Goal: Find specific page/section: Find specific page/section

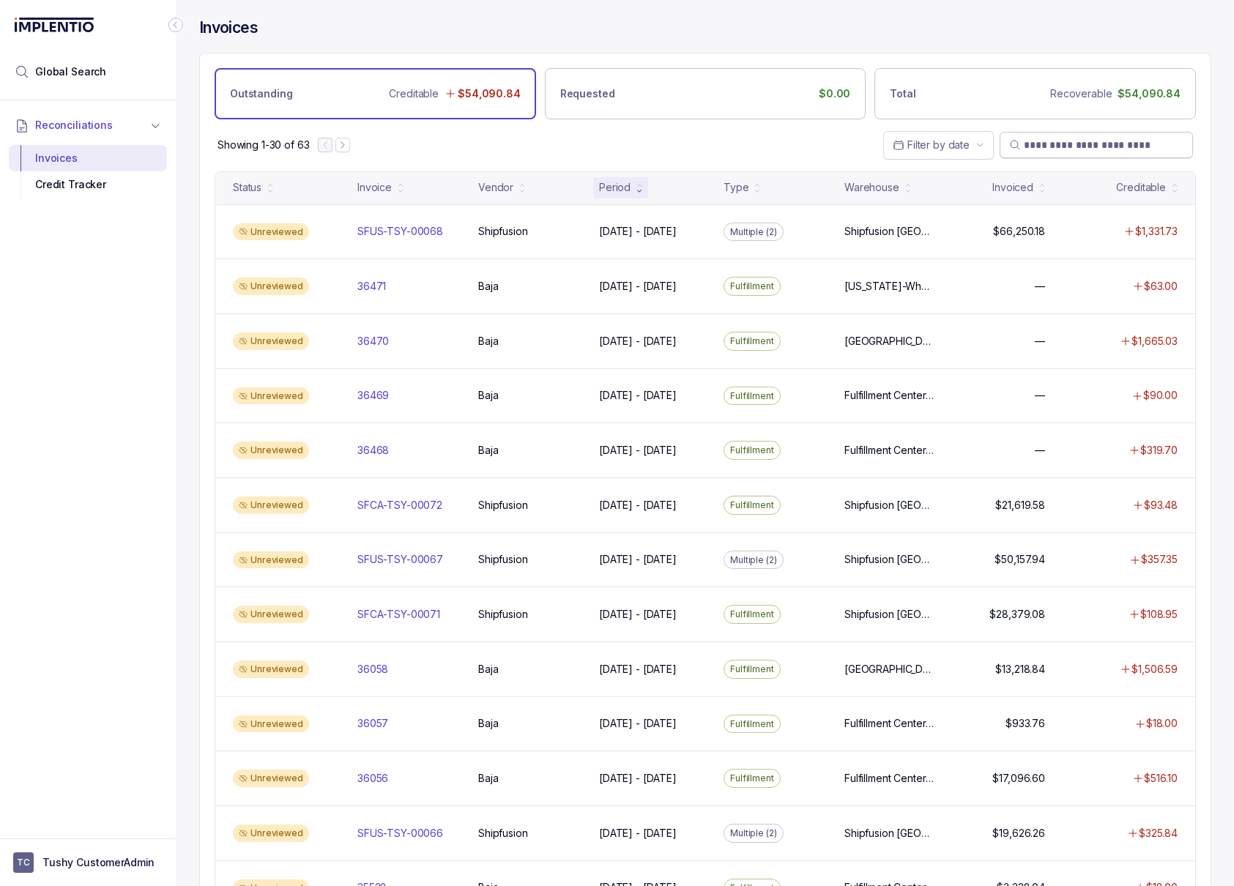
click at [1034, 143] on input "search" at bounding box center [1104, 145] width 160 height 15
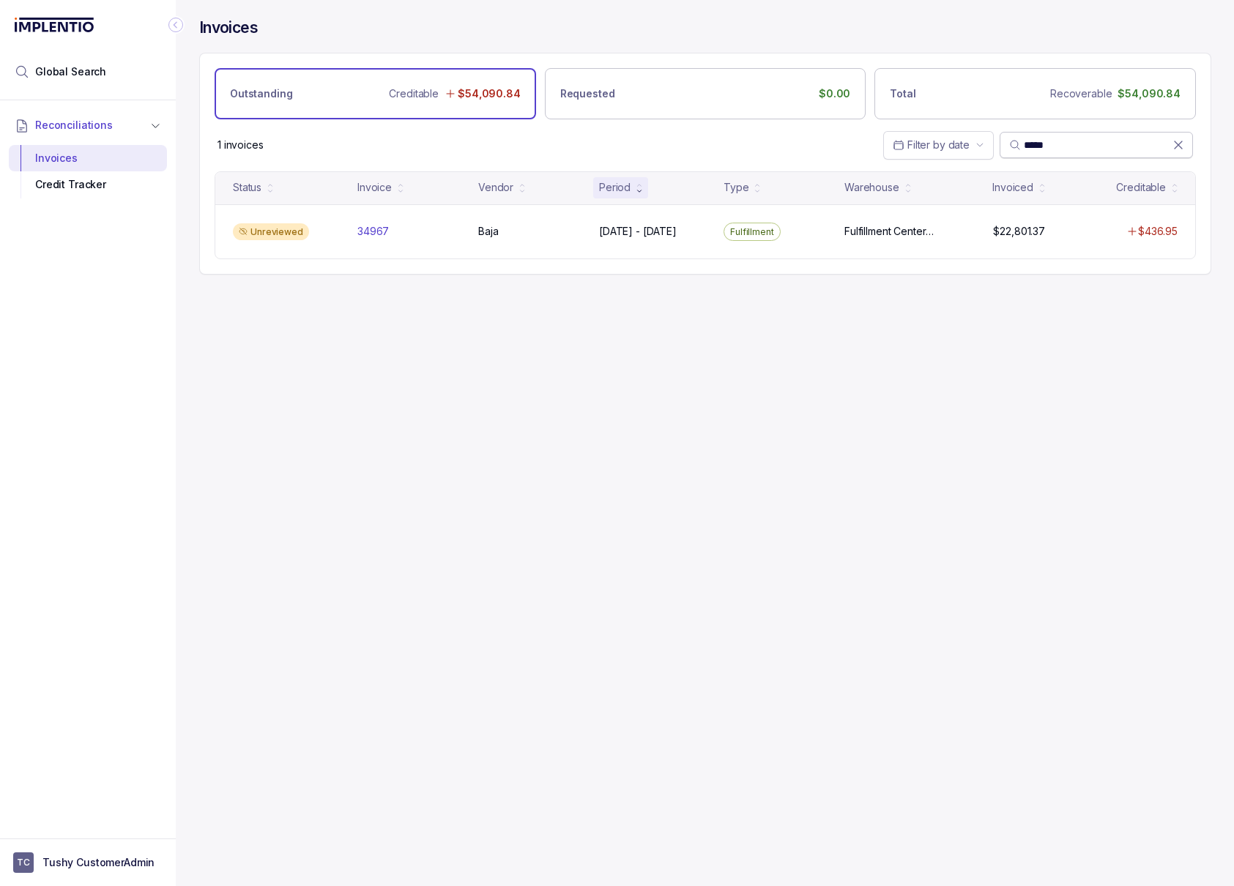
type input "*****"
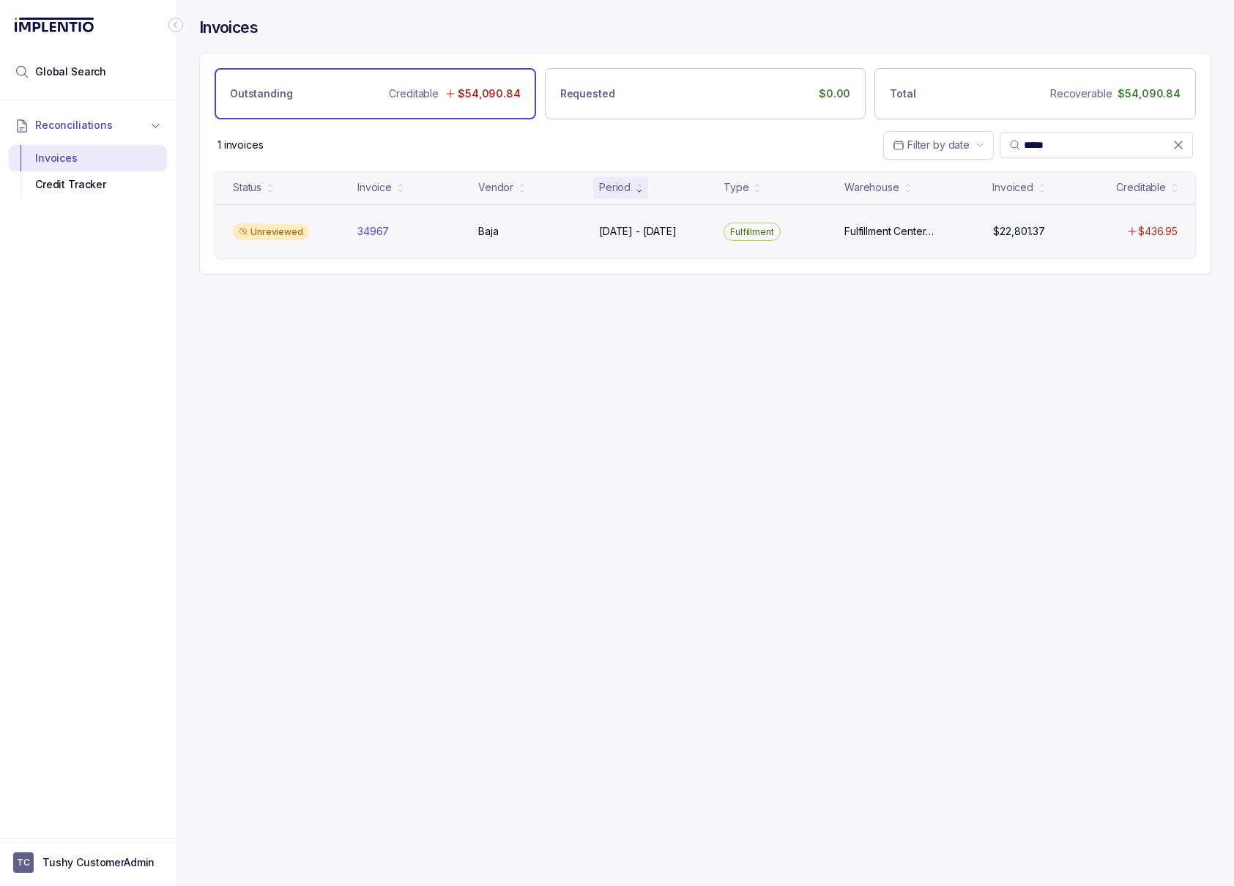
click at [898, 253] on div "Unreviewed 34967 34967 Baja Baja May 1 - May 31, 2025 May 1 - May 31, 2025 Fulf…" at bounding box center [705, 231] width 980 height 55
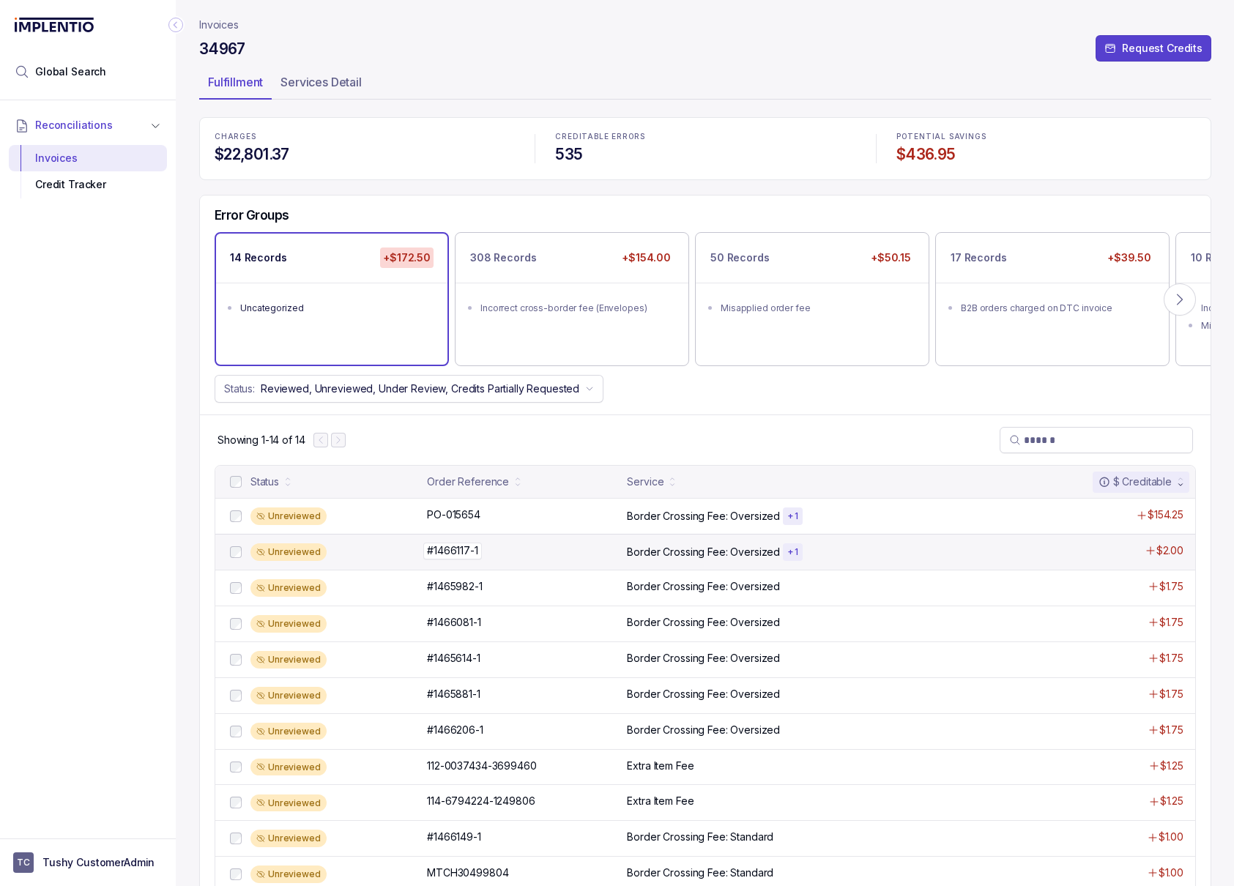
click at [479, 556] on p "#1466117-1" at bounding box center [452, 551] width 59 height 16
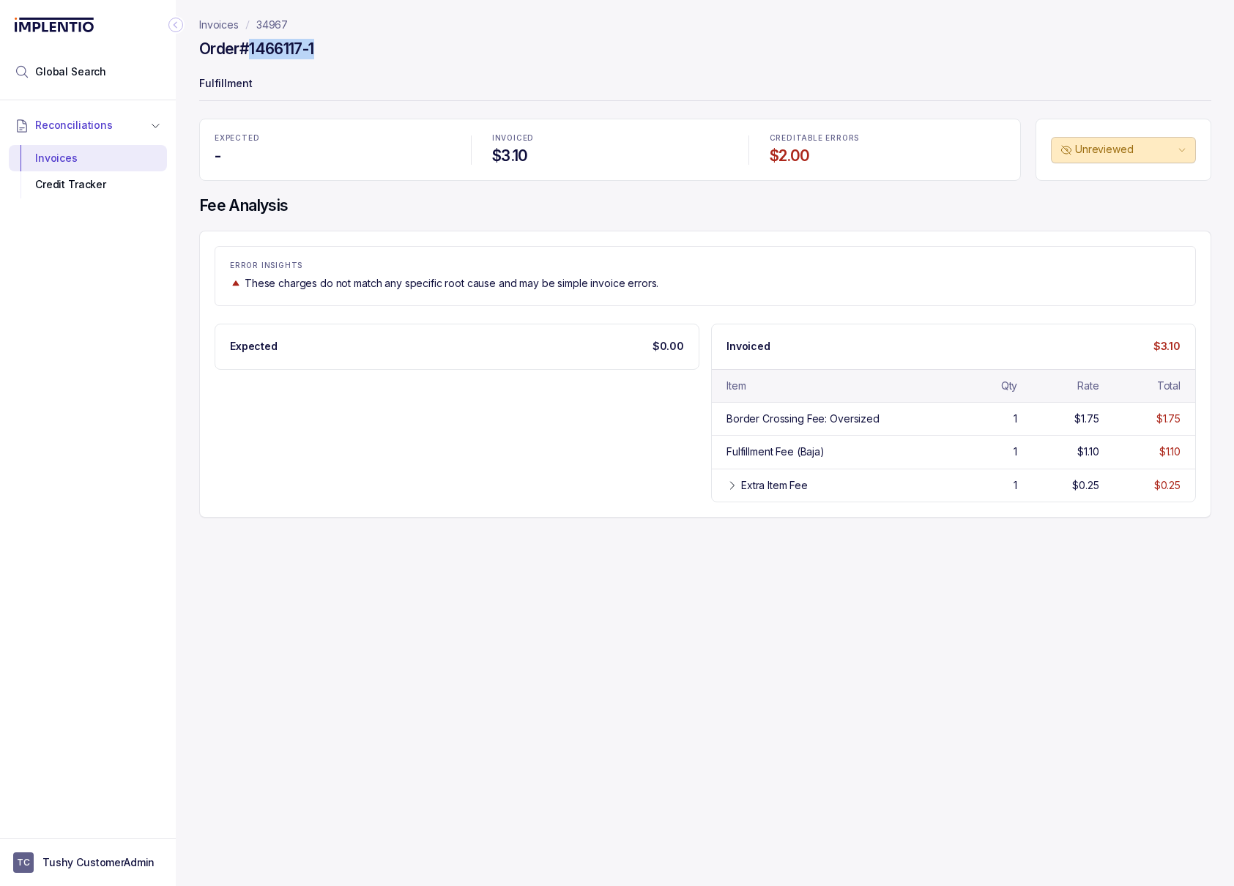
drag, startPoint x: 322, startPoint y: 47, endPoint x: 249, endPoint y: 55, distance: 73.7
click at [250, 55] on div "Order #1466117-1" at bounding box center [705, 51] width 1012 height 26
copy h4 "1466117-1"
click at [283, 22] on p "34967" at bounding box center [271, 25] width 31 height 15
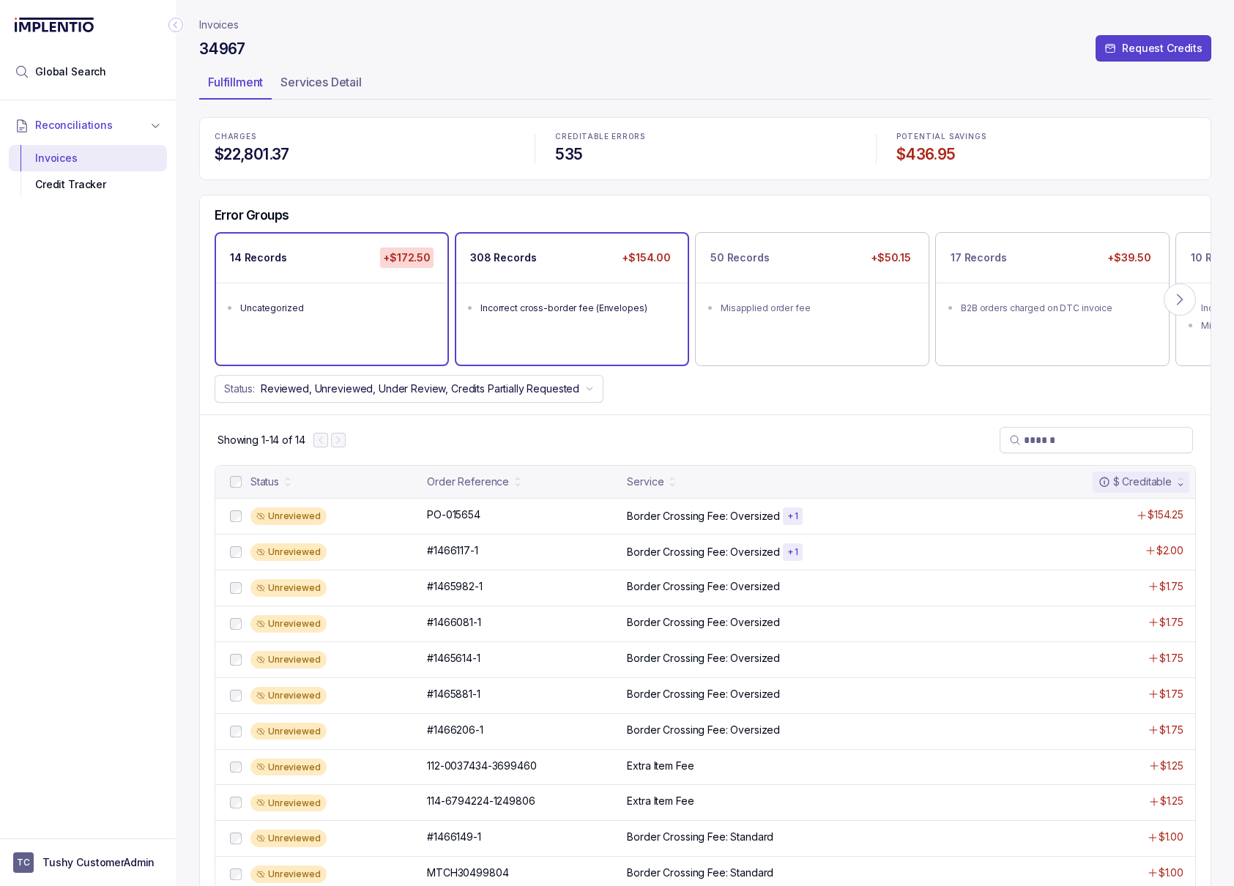
click at [638, 352] on div "308 Records +$154.00 Incorrect cross-border fee (Envelopes)" at bounding box center [571, 299] width 231 height 131
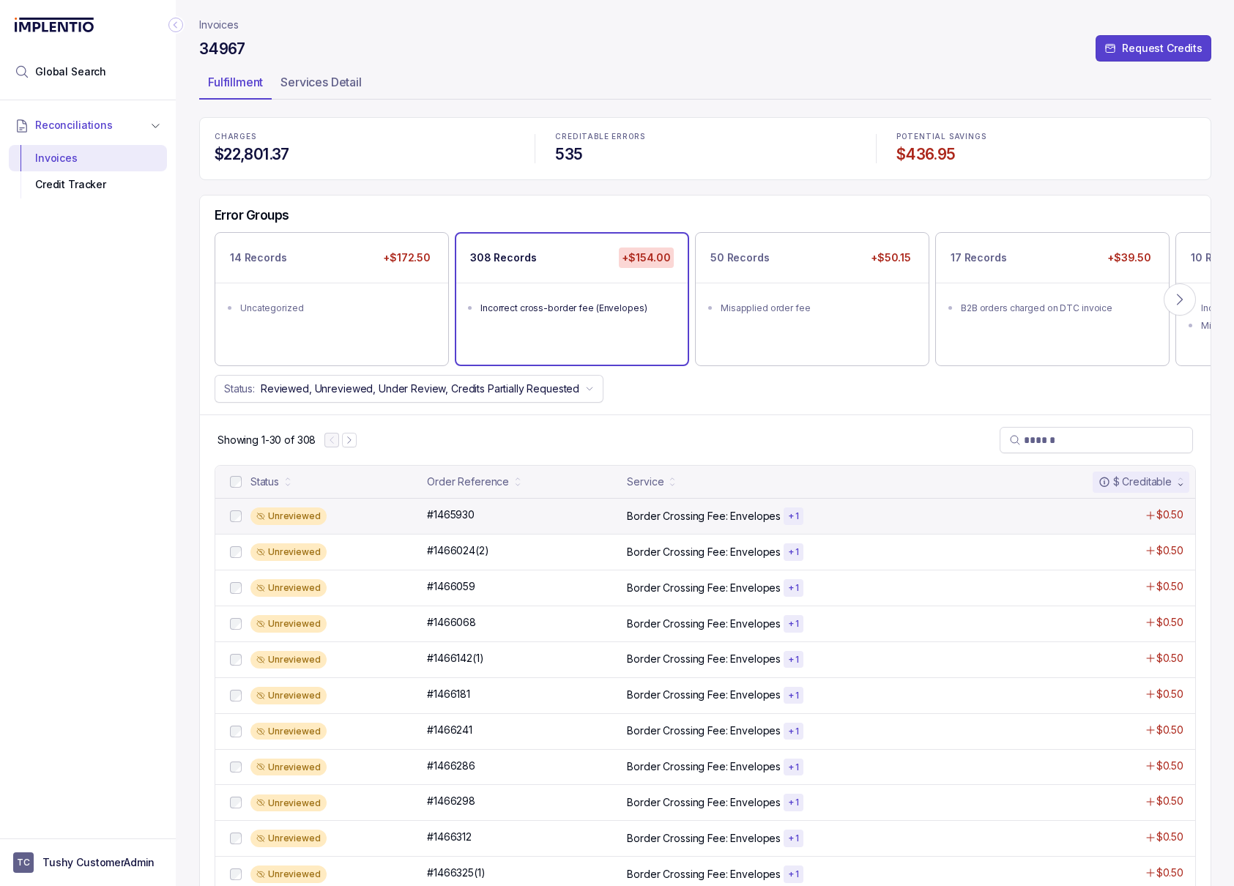
click at [653, 532] on div "Unreviewed #1465930 #1465930 Border Crossing Fee: Envelopes + 1 $0.50" at bounding box center [705, 516] width 980 height 36
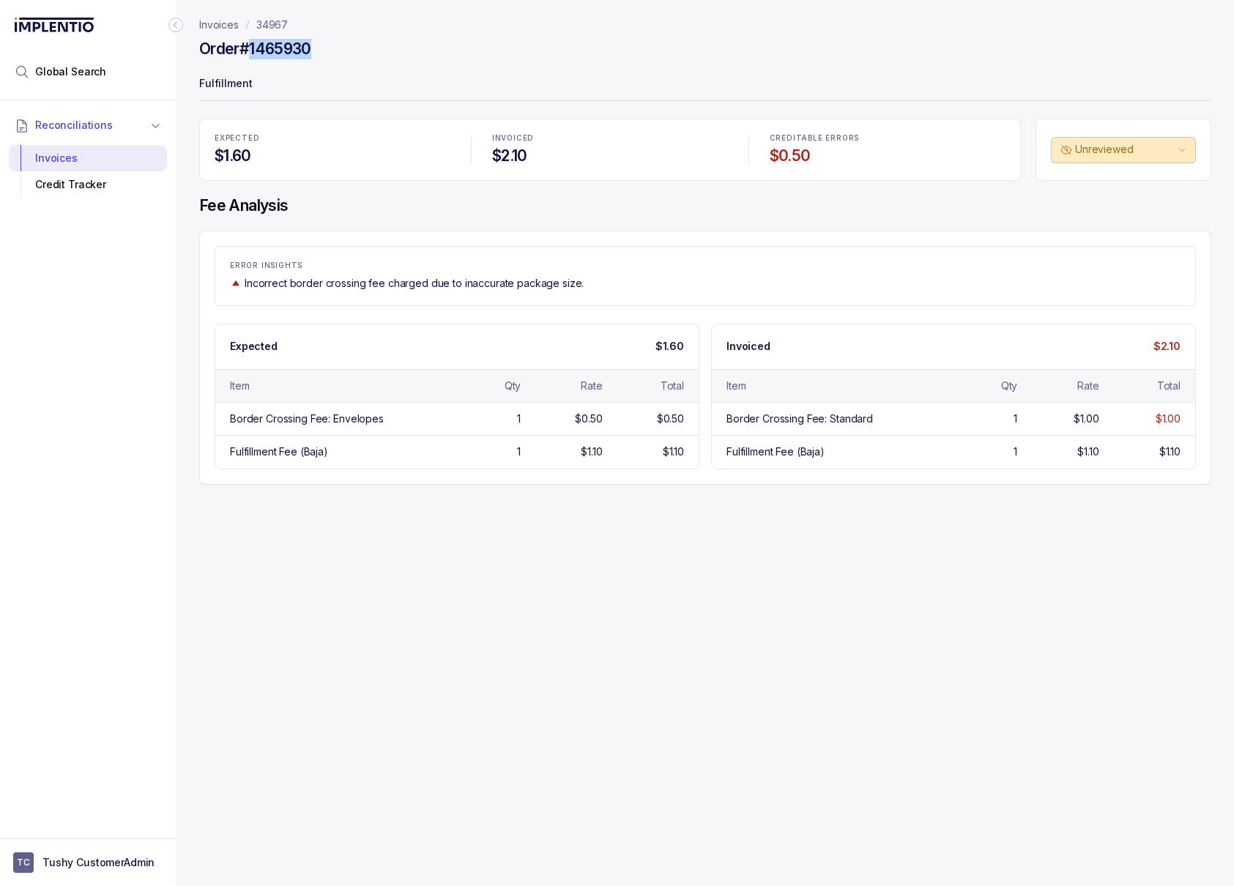
drag, startPoint x: 326, startPoint y: 45, endPoint x: 255, endPoint y: 46, distance: 71.0
click at [255, 46] on div "Order #1465930" at bounding box center [705, 51] width 1012 height 26
copy h4 "1465930"
drag, startPoint x: 240, startPoint y: 54, endPoint x: 252, endPoint y: 54, distance: 11.7
click at [253, 54] on h4 "Order #1465930" at bounding box center [255, 49] width 112 height 21
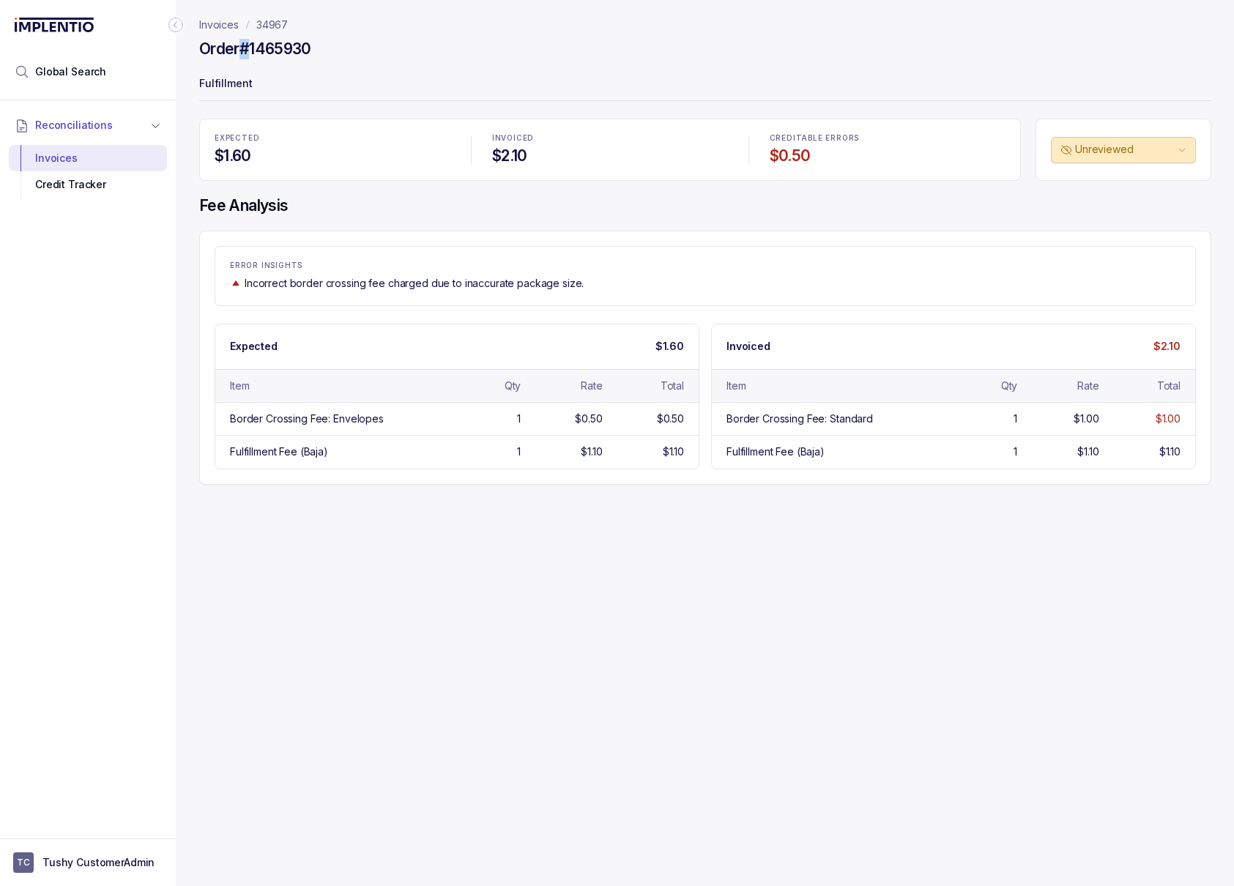
click at [276, 26] on p "34967" at bounding box center [271, 25] width 31 height 15
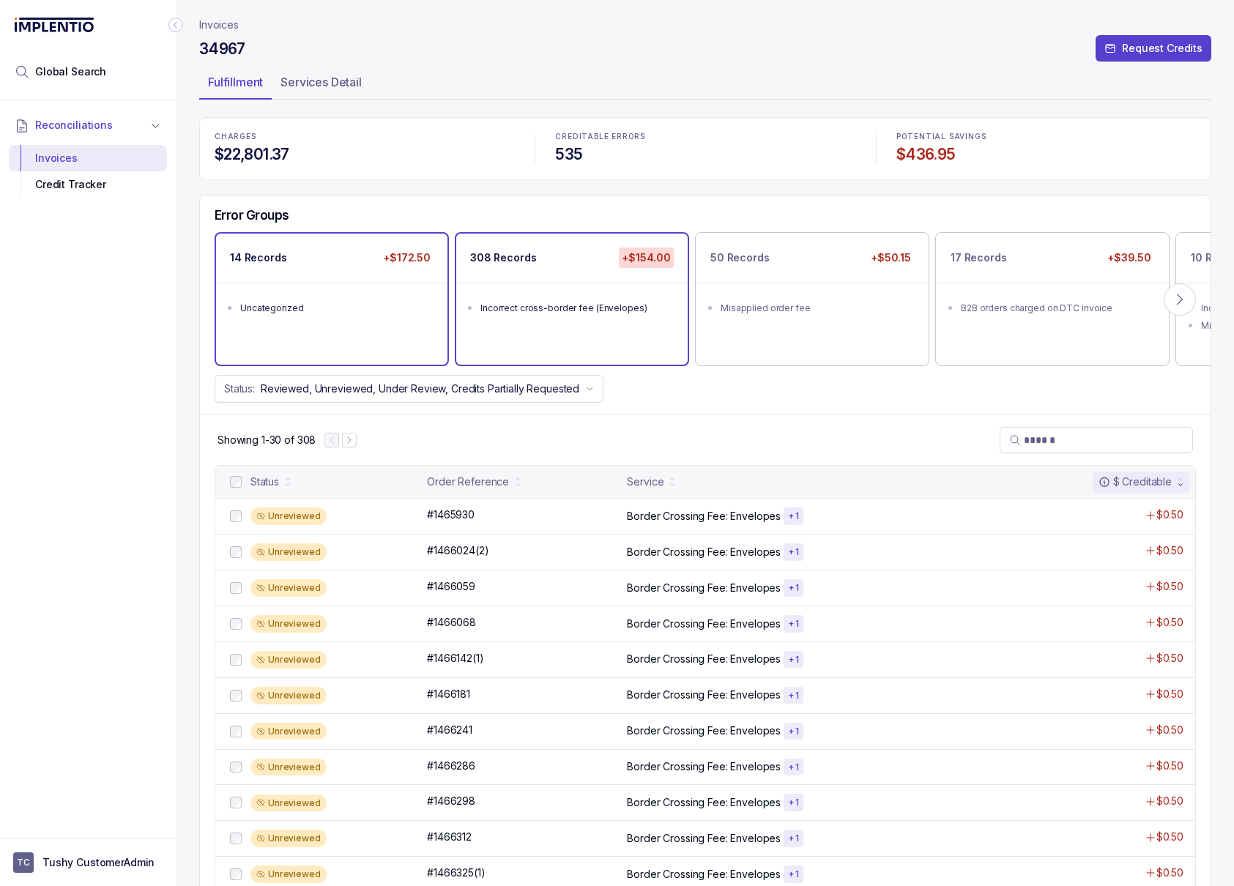
click at [329, 319] on ul "Uncategorized" at bounding box center [331, 306] width 231 height 47
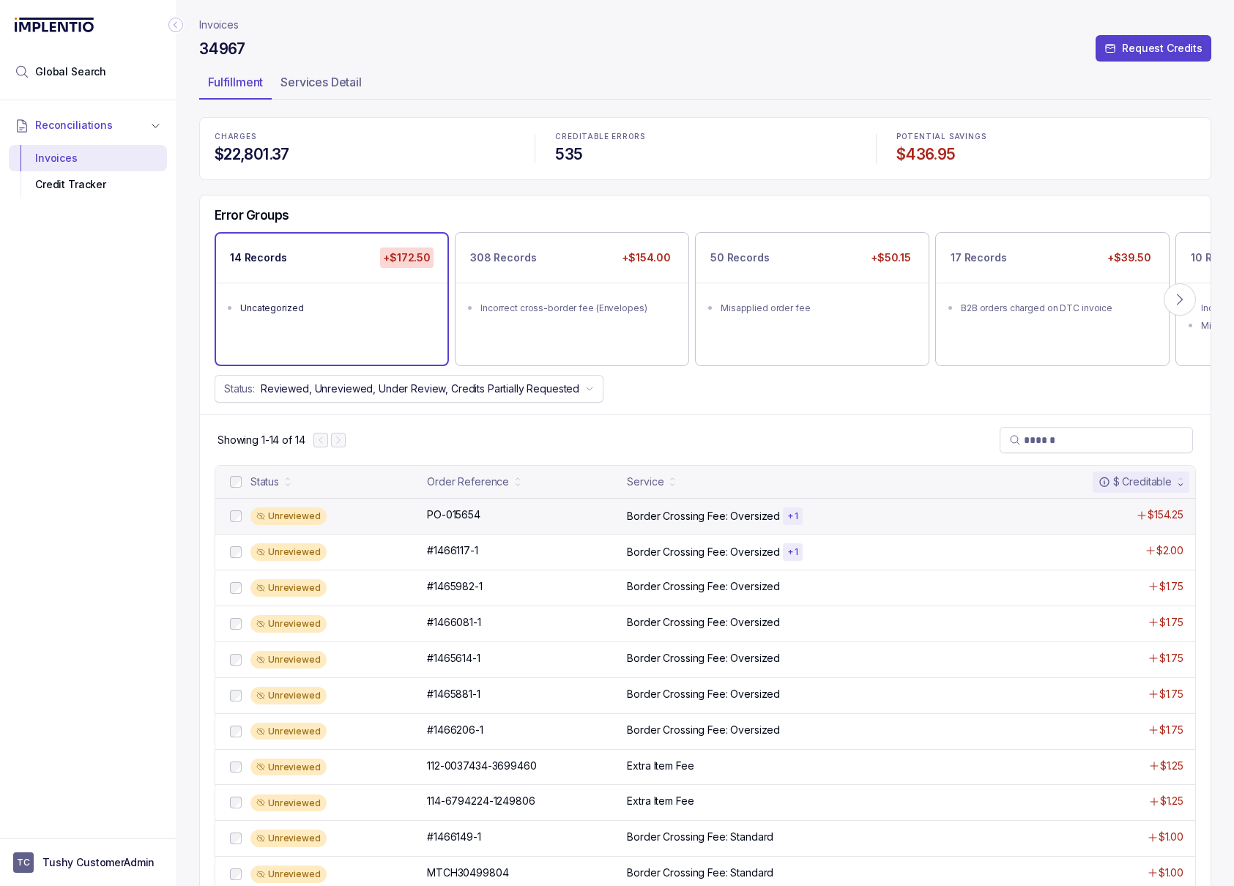
click at [479, 525] on div "Unreviewed PO-015654 PO-015654 Border Crossing Fee: Oversized + 1 $154.25" at bounding box center [705, 516] width 980 height 36
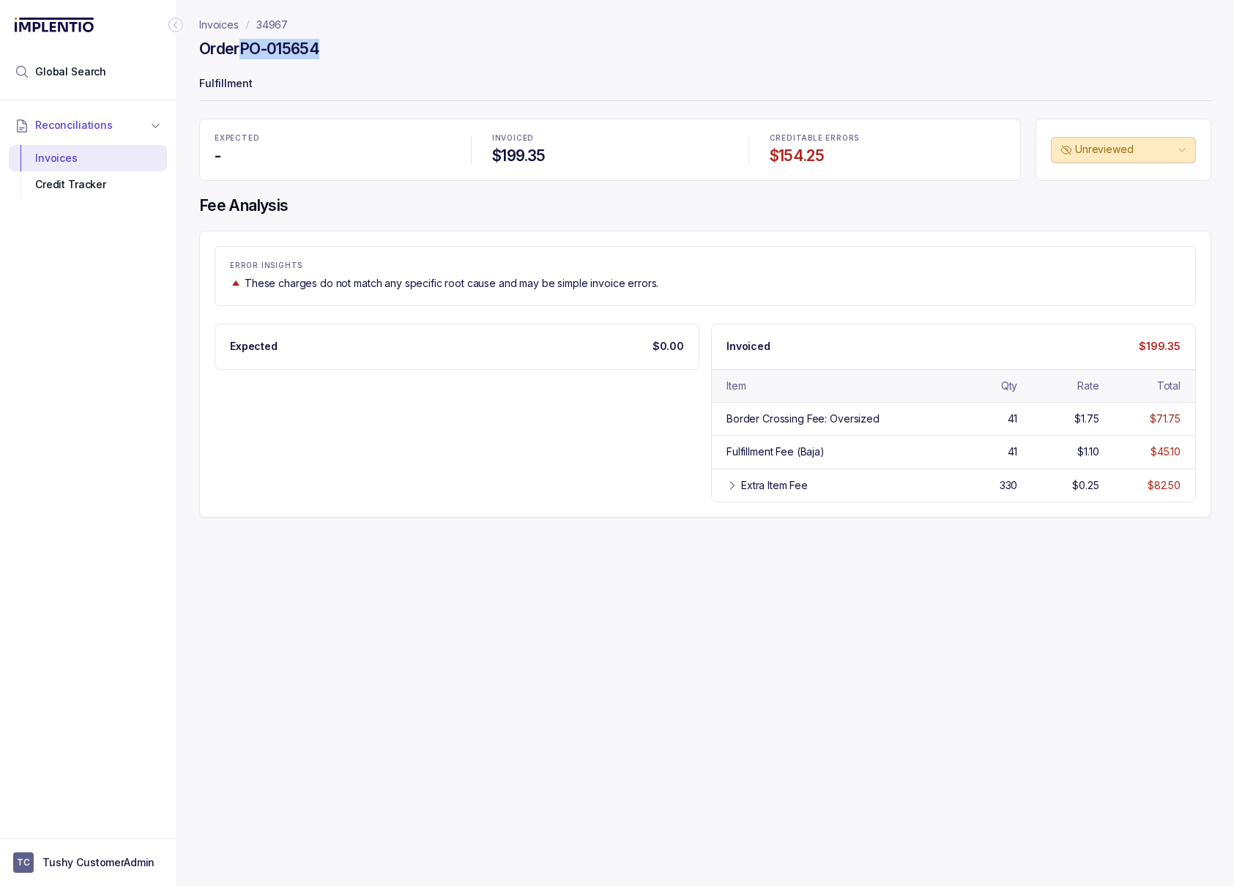
drag, startPoint x: 335, startPoint y: 58, endPoint x: 241, endPoint y: 55, distance: 93.8
click at [241, 55] on div "Order PO-015654" at bounding box center [705, 51] width 1012 height 26
copy h4 "PO-015654"
click at [100, 71] on span "Global Search" at bounding box center [70, 71] width 71 height 15
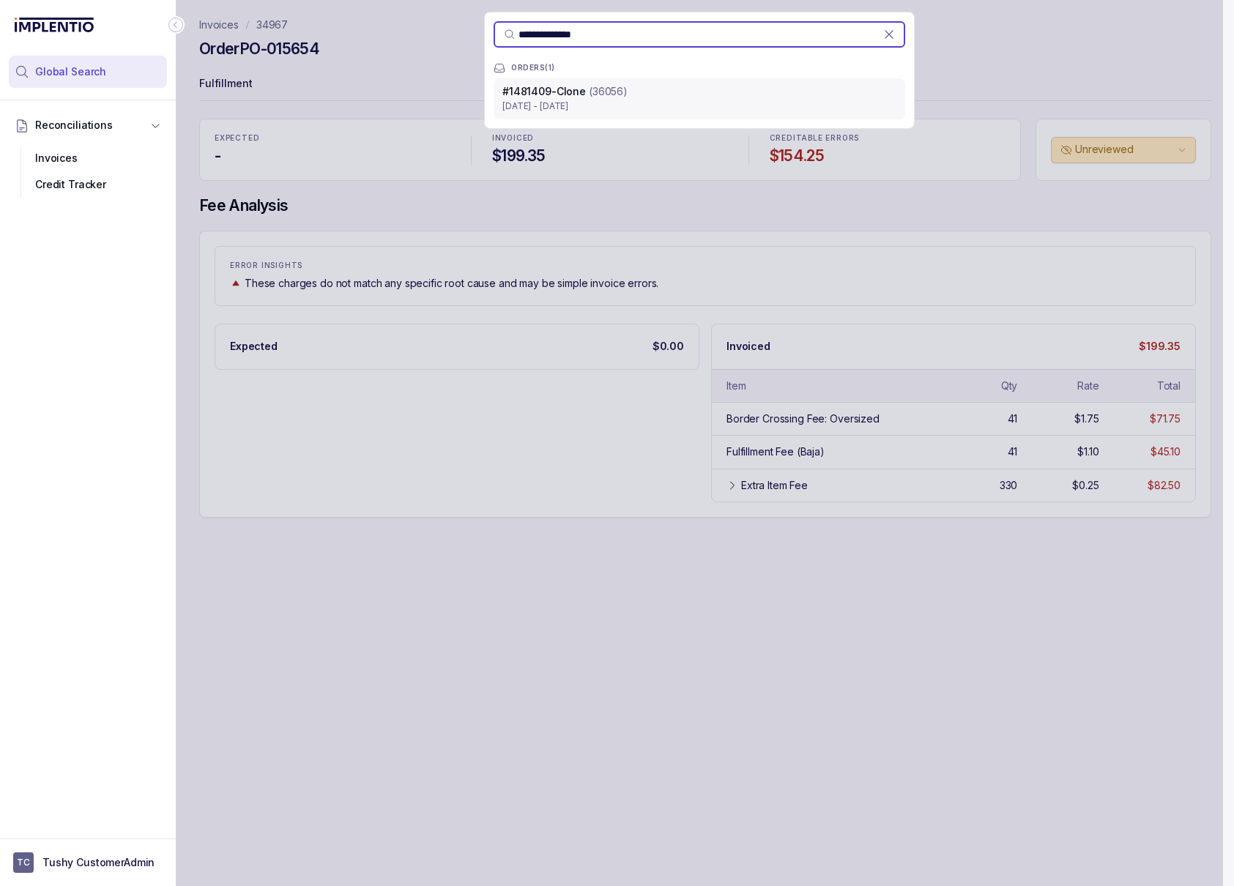
type input "**********"
click at [553, 91] on span "#1481409-Clone" at bounding box center [543, 91] width 83 height 12
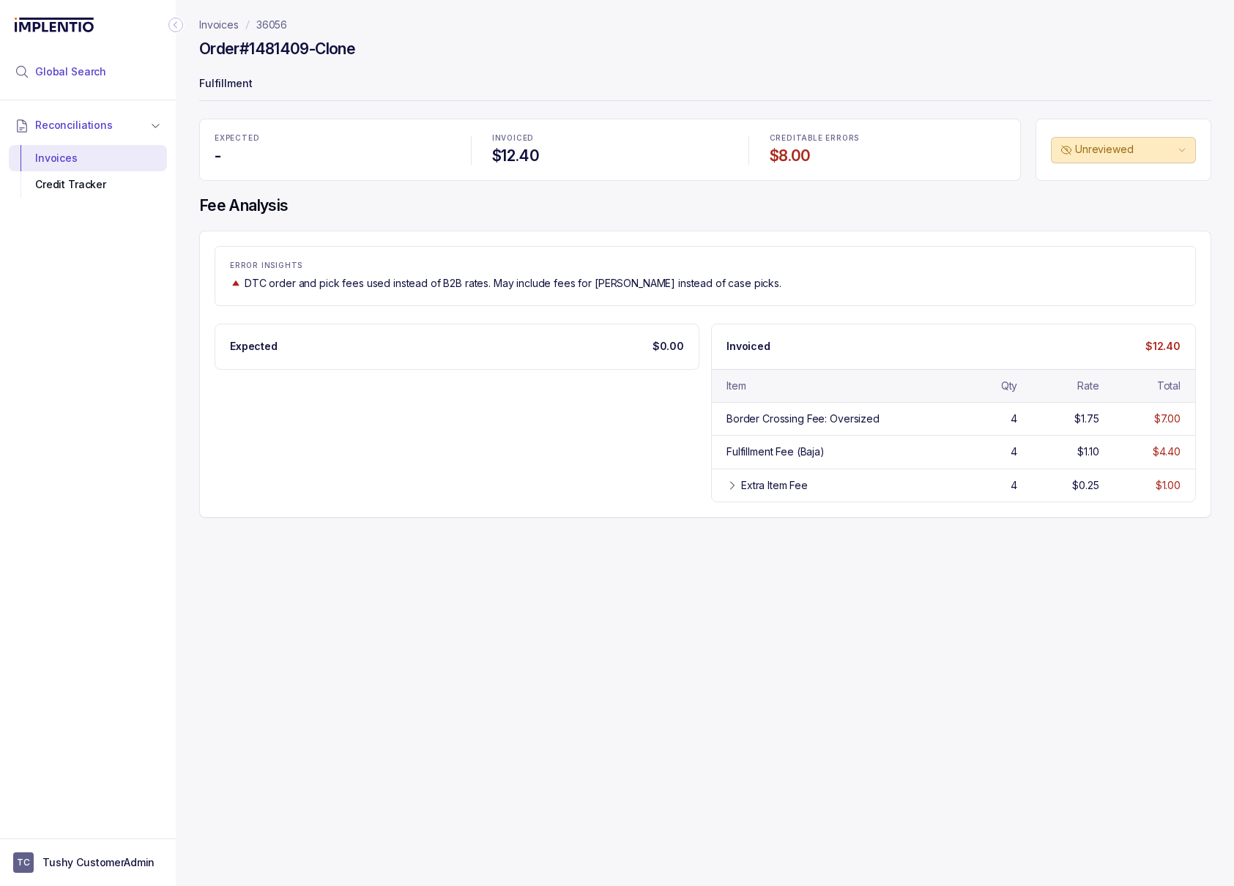
click at [70, 81] on li "Global Search" at bounding box center [88, 72] width 158 height 32
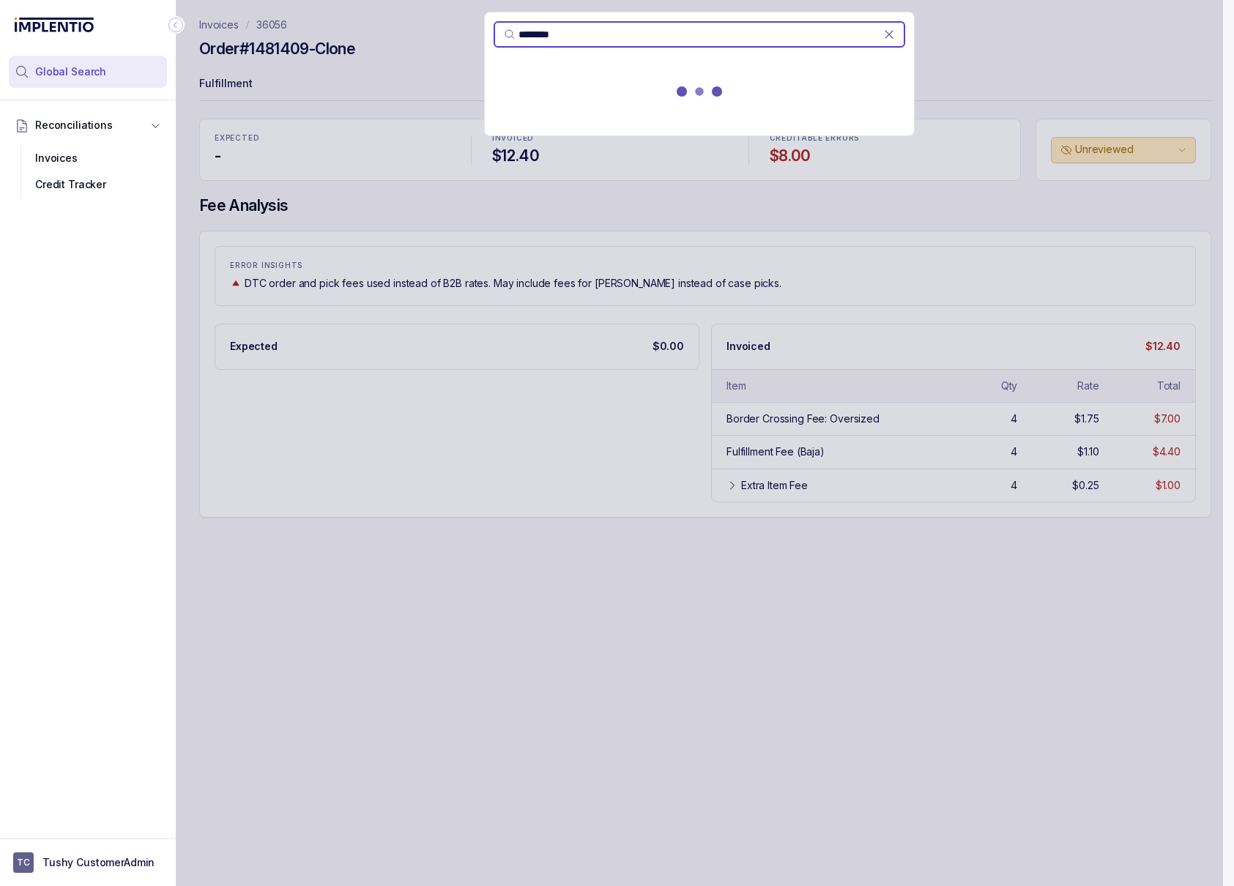
type input "********"
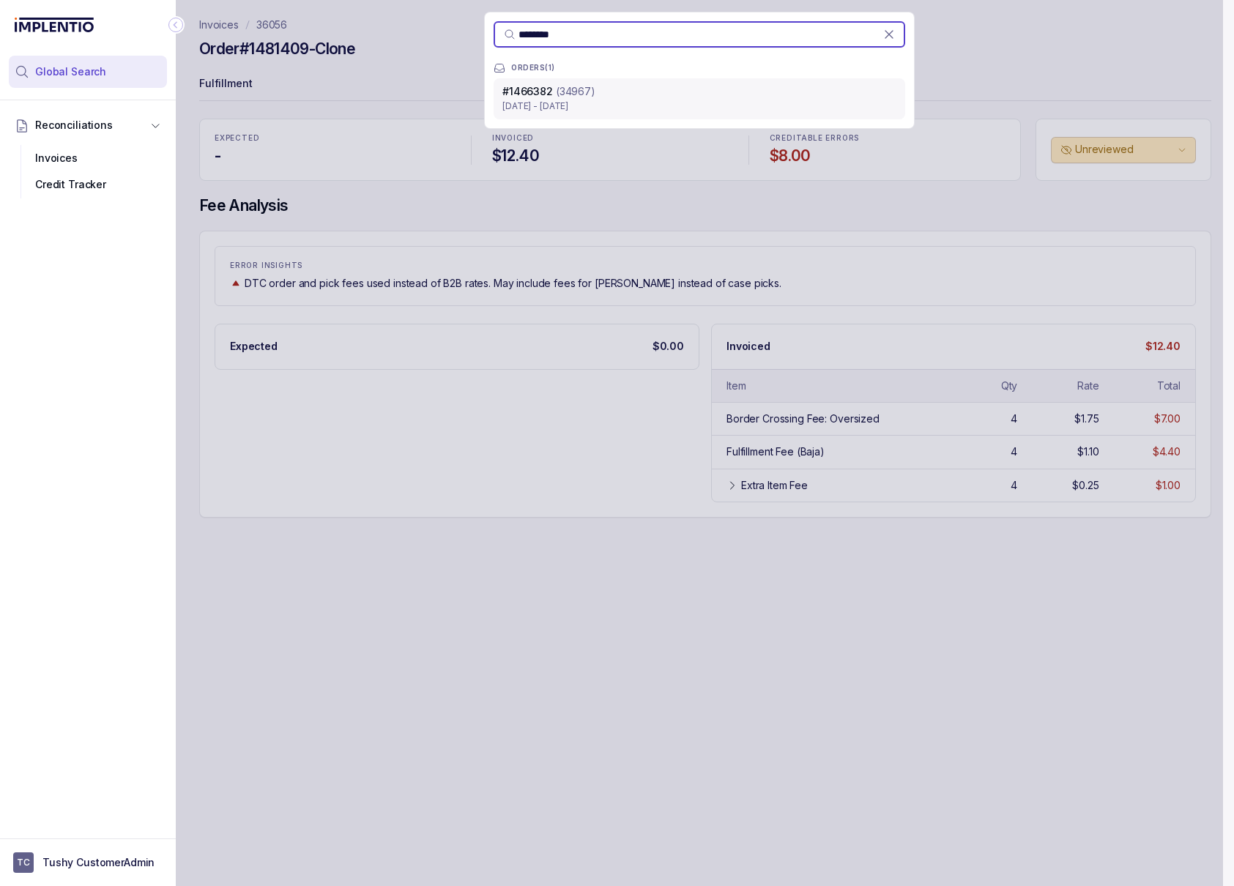
click at [570, 89] on p "(34967)" at bounding box center [576, 91] width 40 height 15
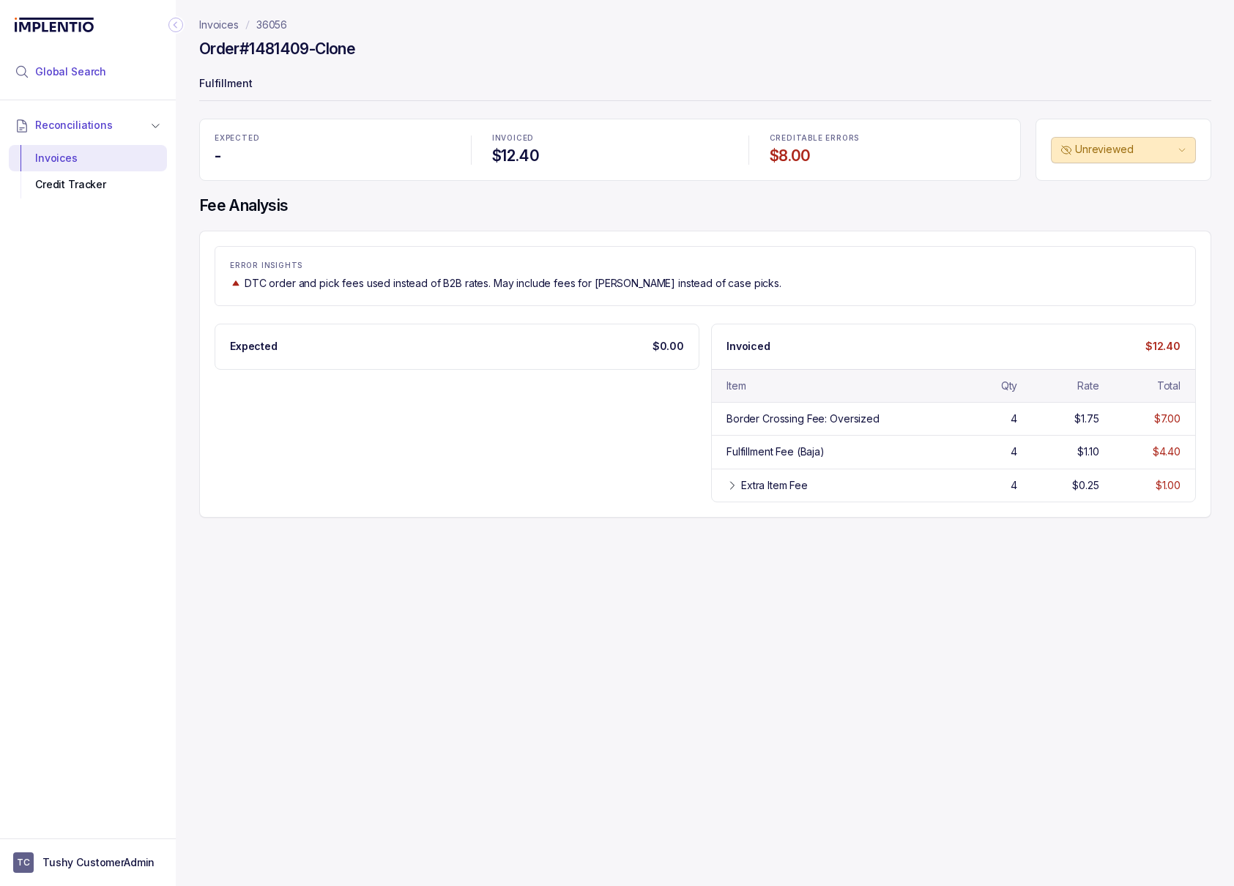
click at [69, 74] on span "Global Search" at bounding box center [70, 71] width 71 height 15
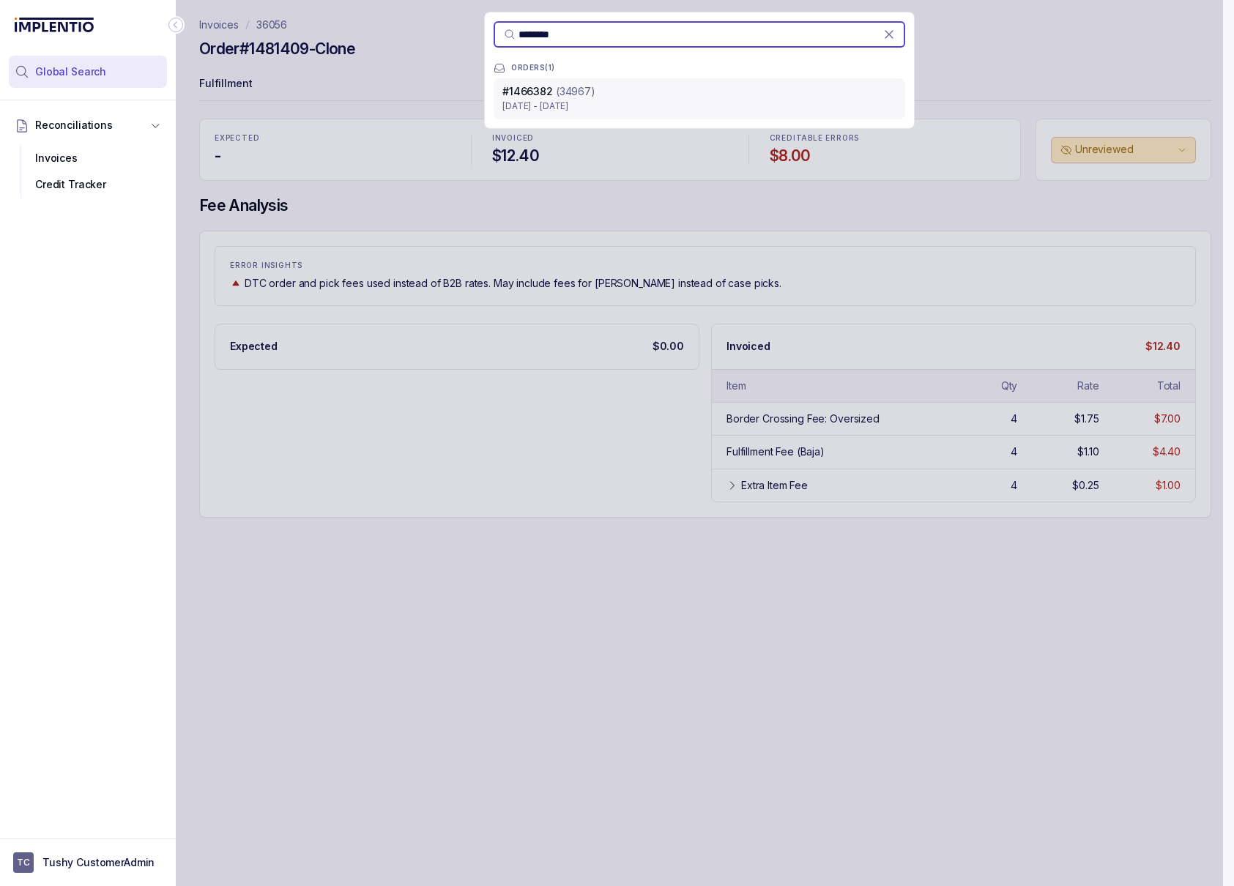
type input "********"
click at [547, 102] on p "[DATE] - [DATE]" at bounding box center [699, 106] width 394 height 15
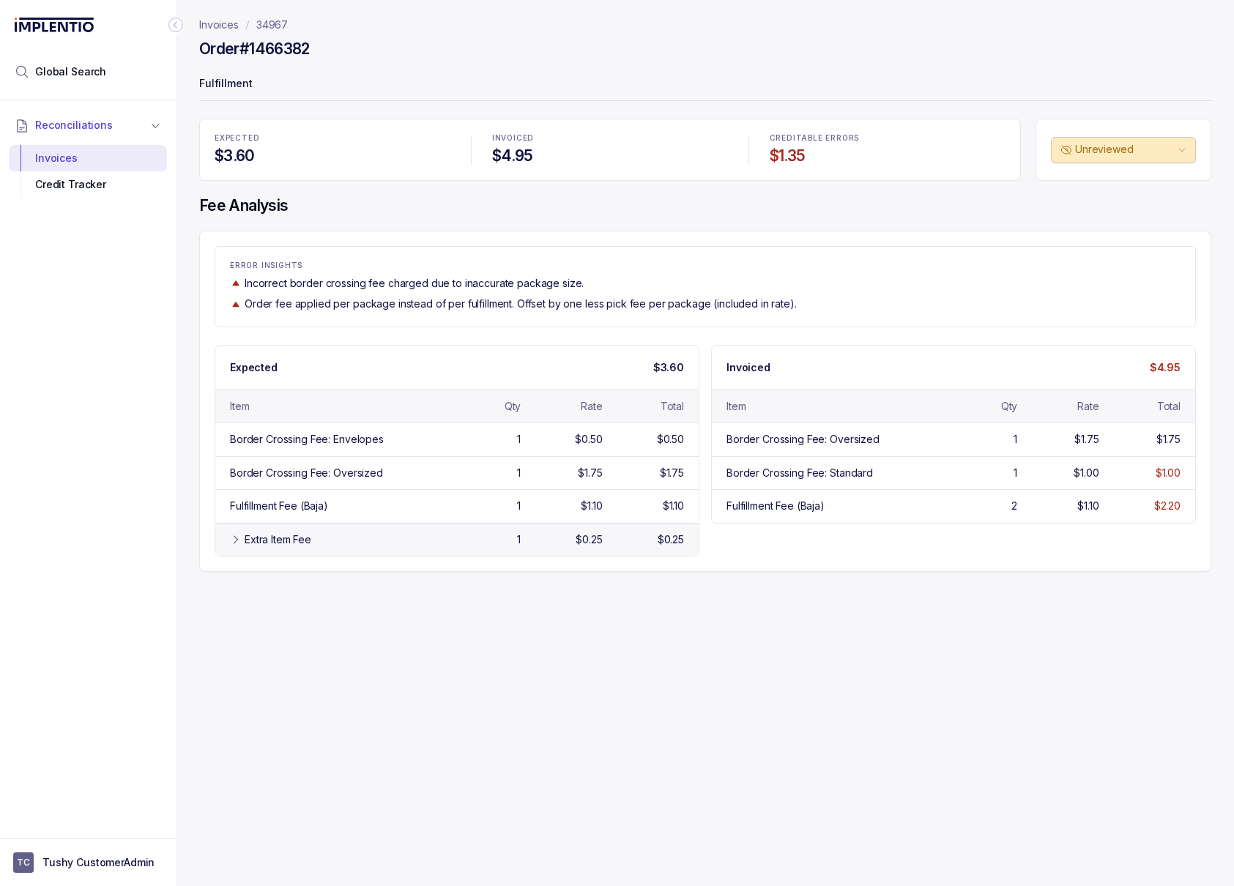
click at [235, 542] on icon at bounding box center [236, 540] width 12 height 12
drag, startPoint x: 316, startPoint y: 50, endPoint x: 241, endPoint y: 51, distance: 74.7
click at [241, 51] on div "Order #1466382" at bounding box center [705, 51] width 1012 height 26
copy h4 "#1466382"
click at [77, 73] on span "Global Search" at bounding box center [70, 71] width 71 height 15
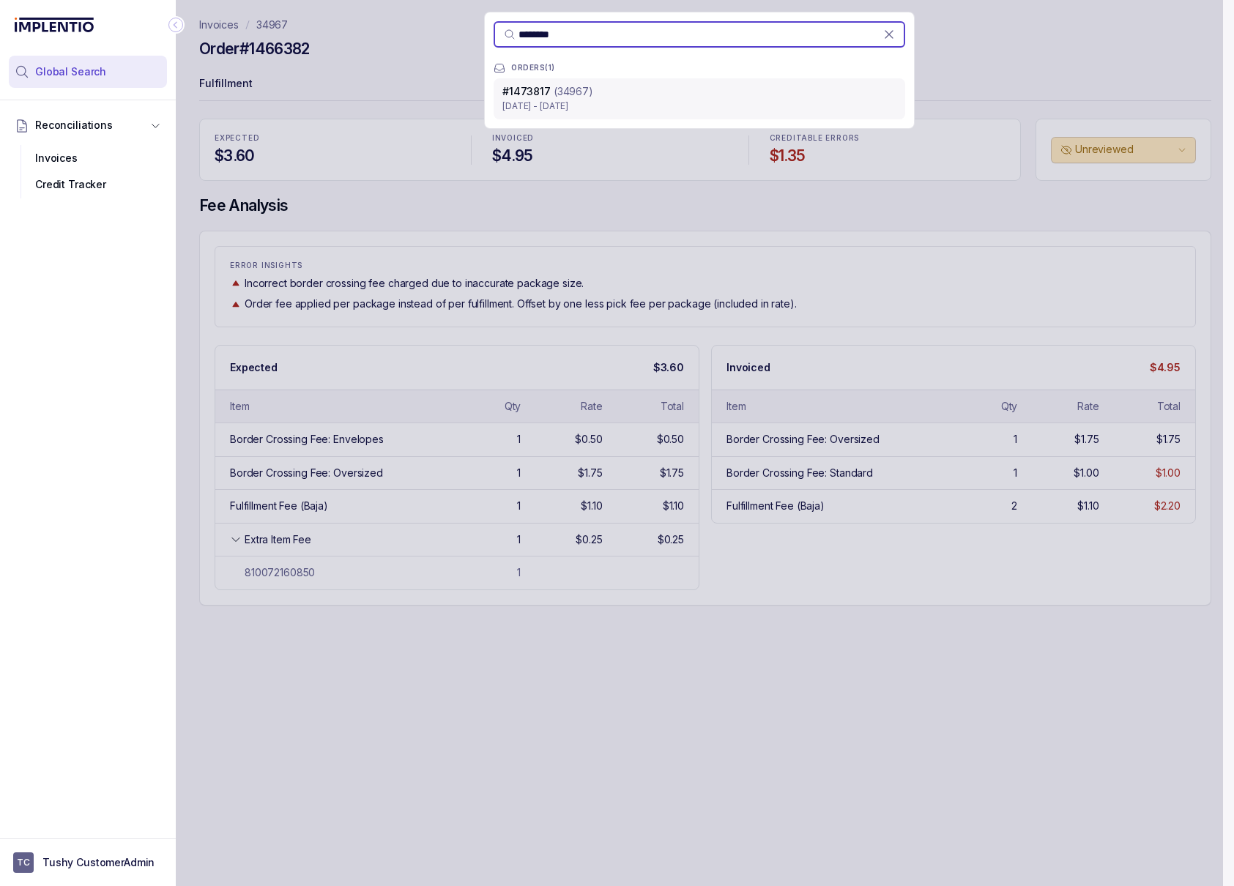
type input "********"
click at [599, 100] on p "[DATE] - [DATE]" at bounding box center [699, 106] width 394 height 15
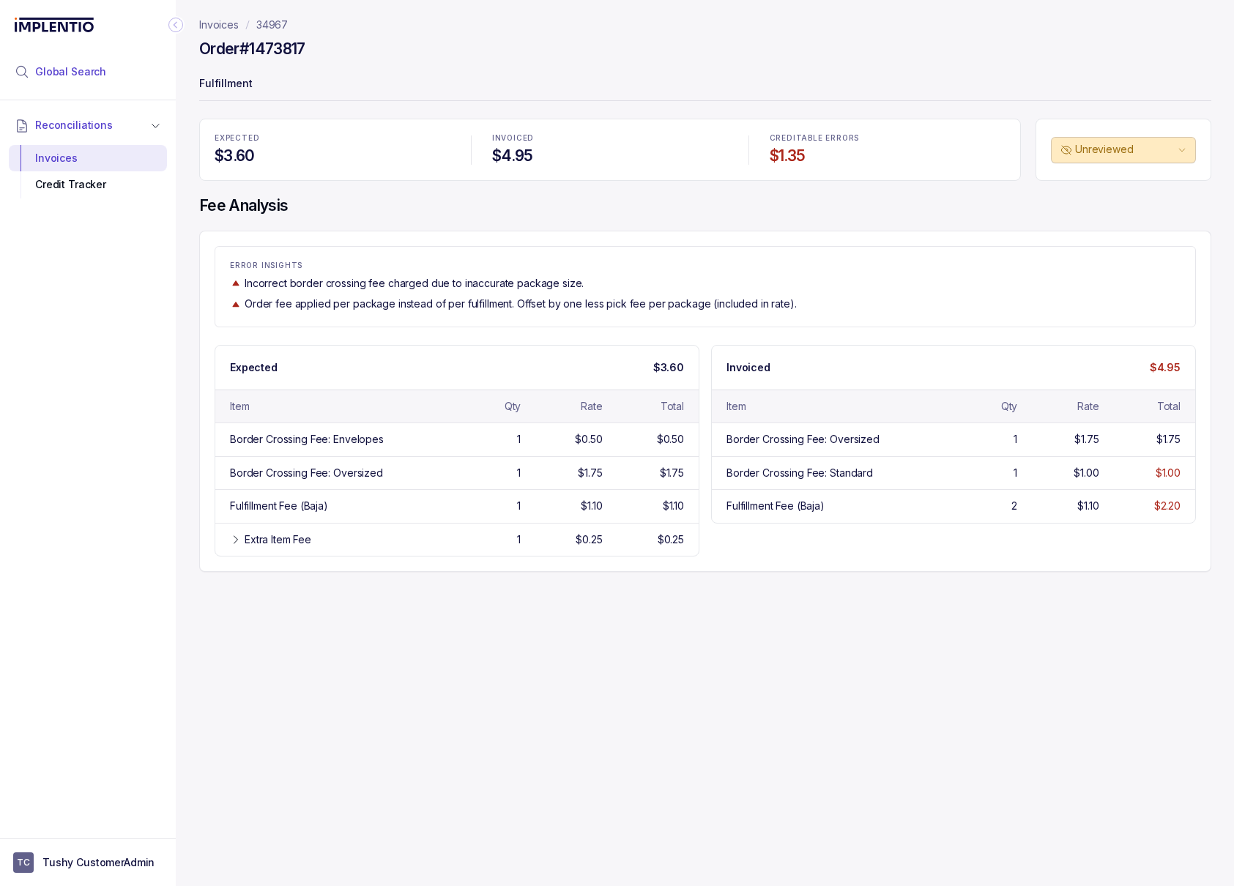
click at [74, 74] on span "Global Search" at bounding box center [70, 71] width 71 height 15
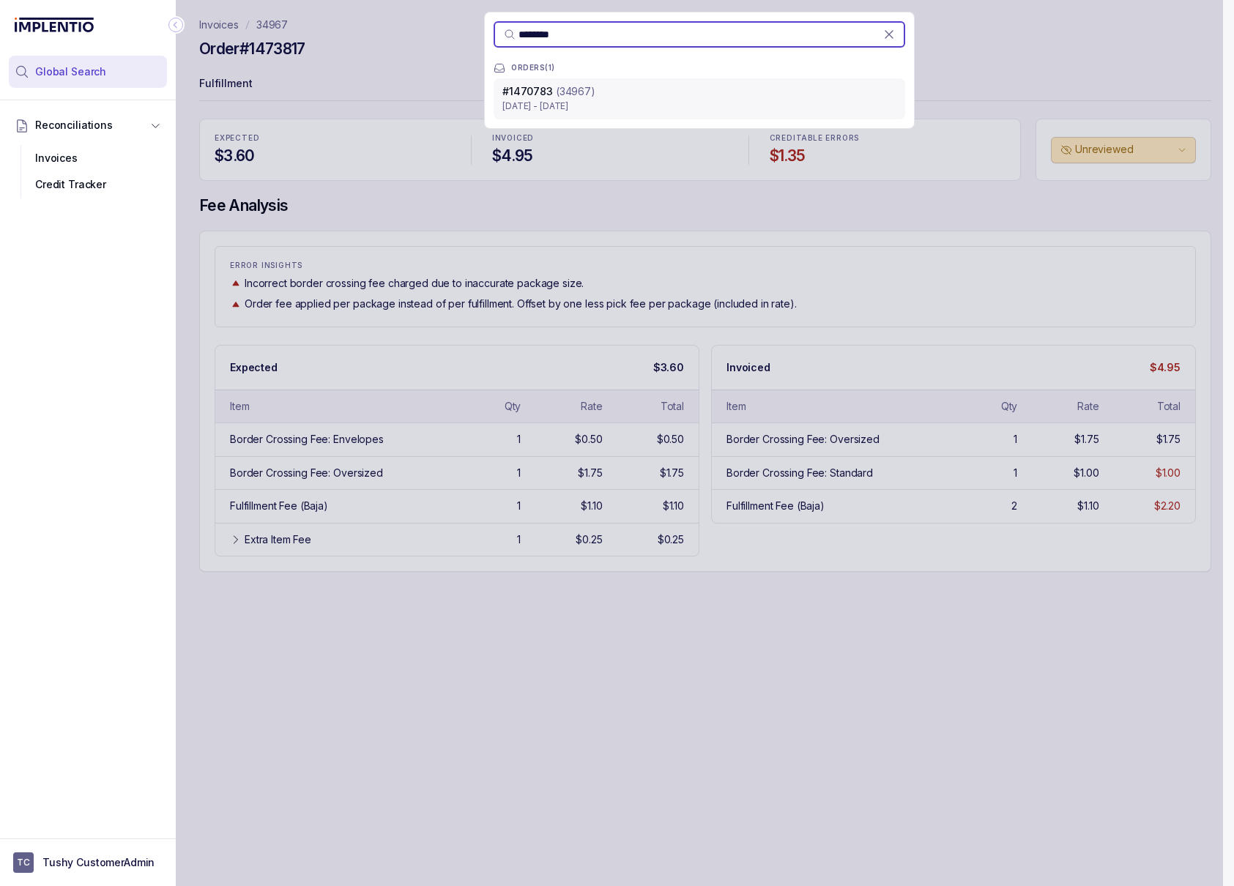
type input "********"
click at [592, 84] on div "#1470783 (34967)" at bounding box center [699, 91] width 394 height 15
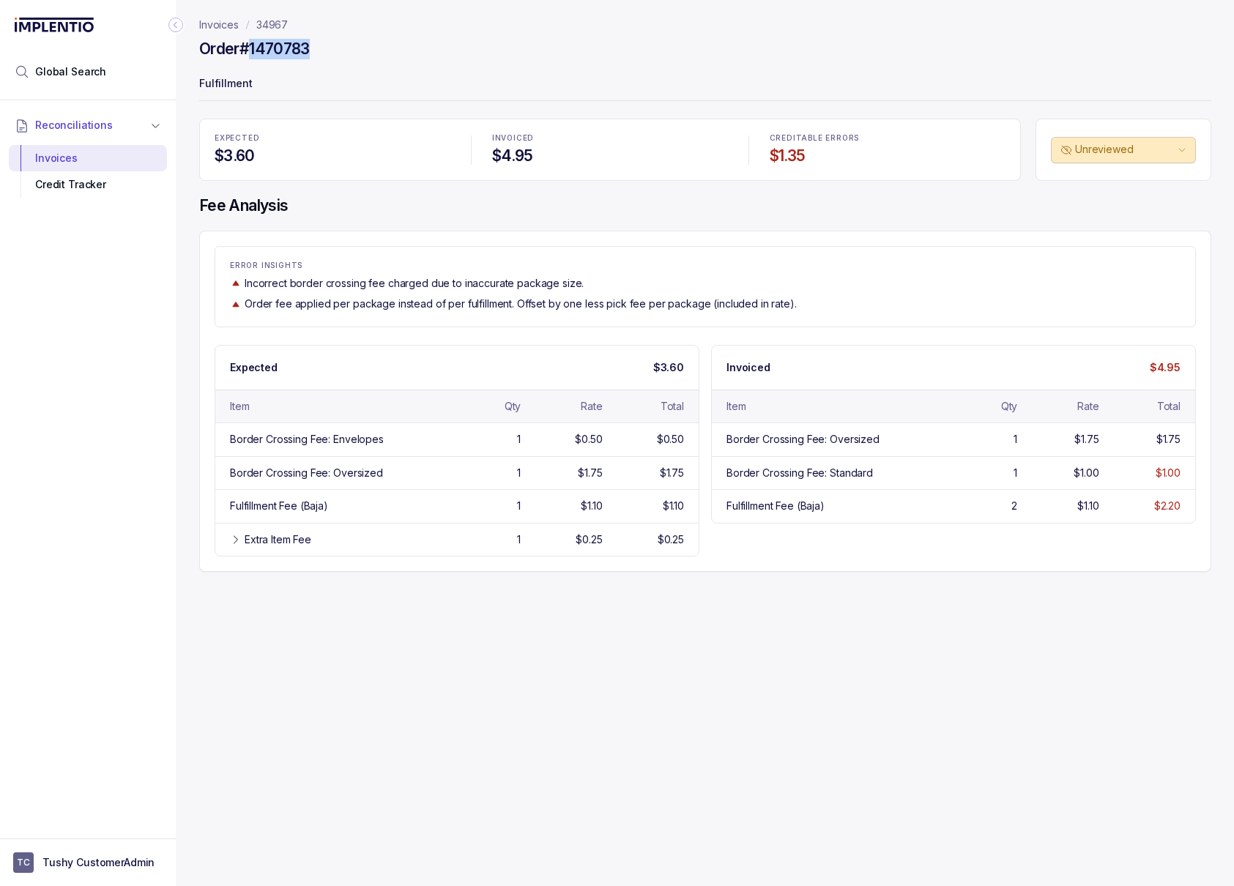
drag, startPoint x: 317, startPoint y: 45, endPoint x: 252, endPoint y: 48, distance: 65.3
click at [252, 48] on div "Order #1470783" at bounding box center [705, 51] width 1012 height 26
copy h4 "1470783"
click at [78, 81] on li "Global Search" at bounding box center [88, 72] width 158 height 32
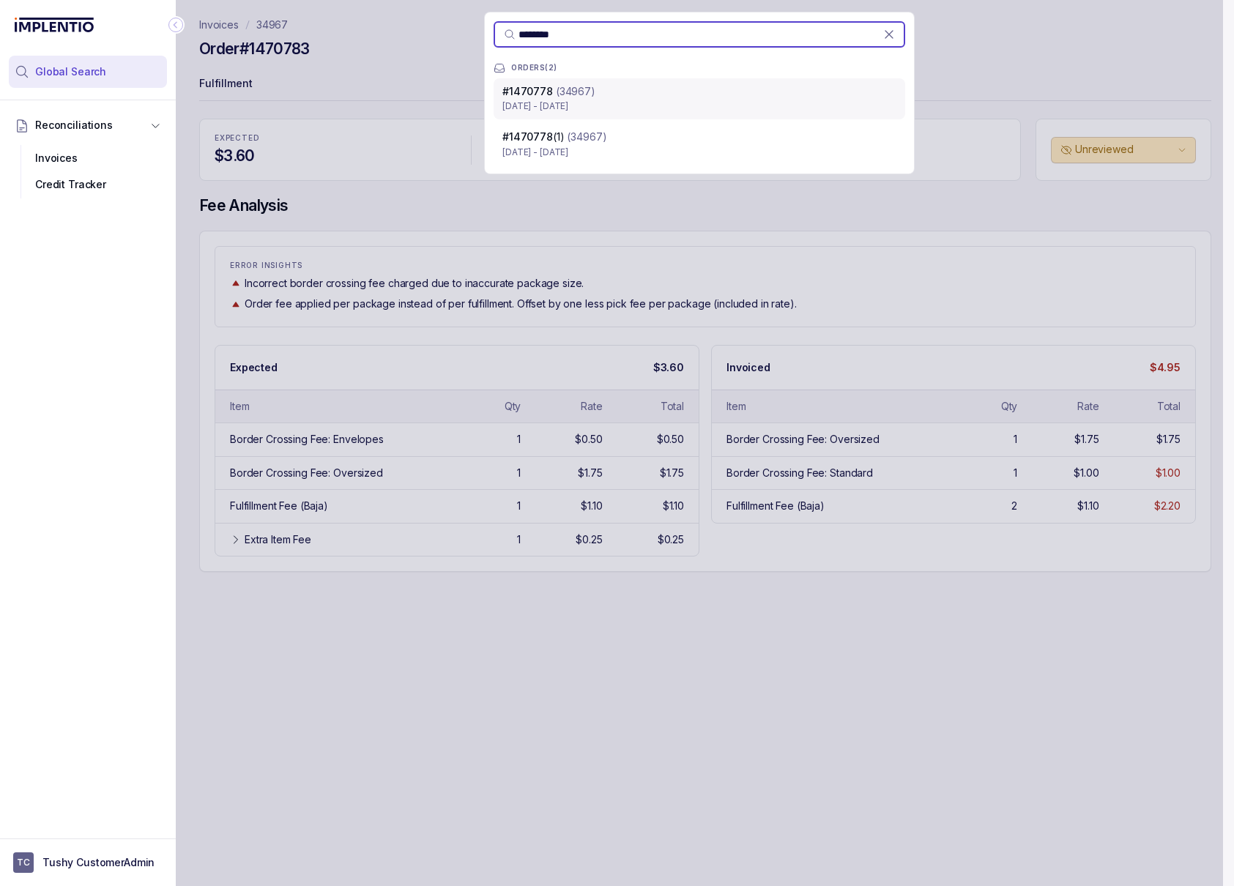
type input "********"
click at [596, 104] on p "[DATE] - [DATE]" at bounding box center [699, 106] width 394 height 15
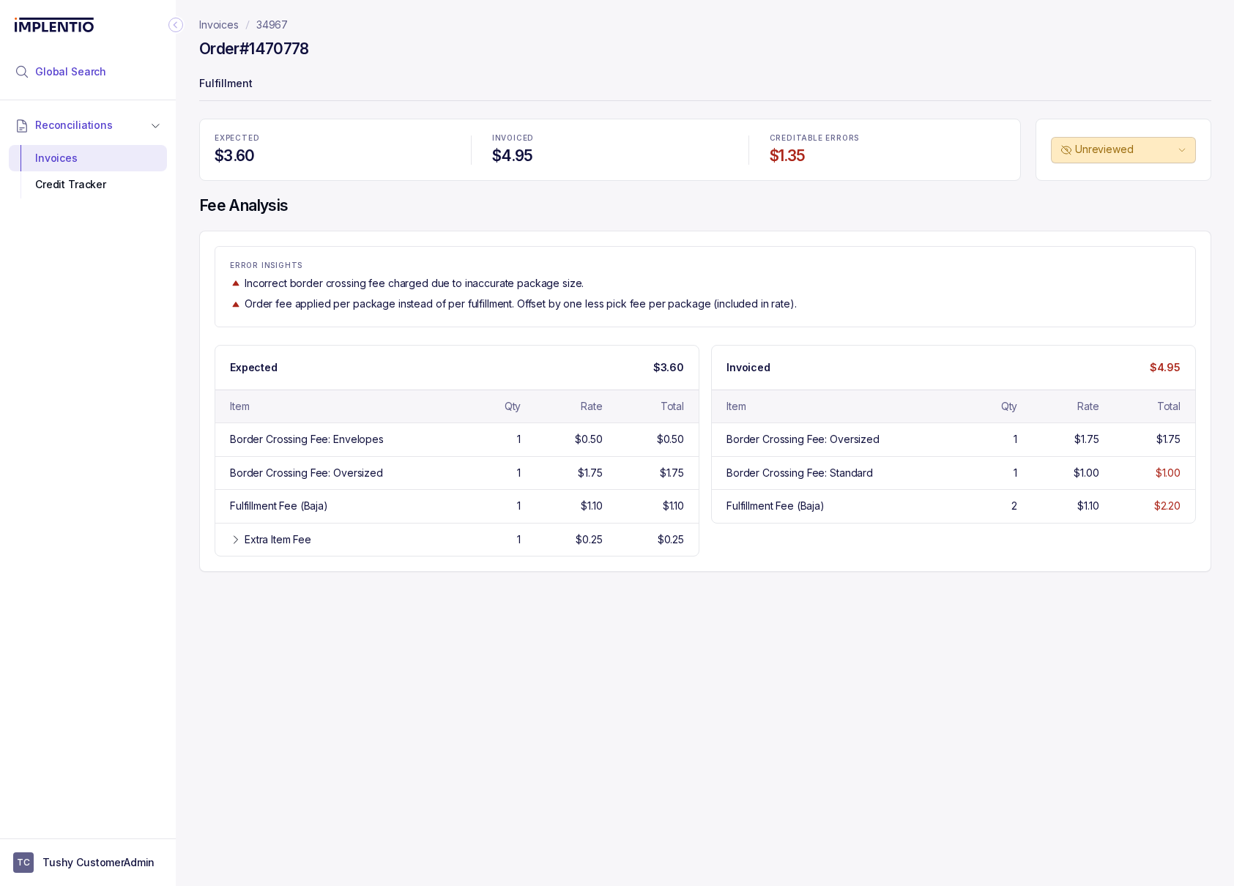
click at [89, 74] on span "Global Search" at bounding box center [70, 71] width 71 height 15
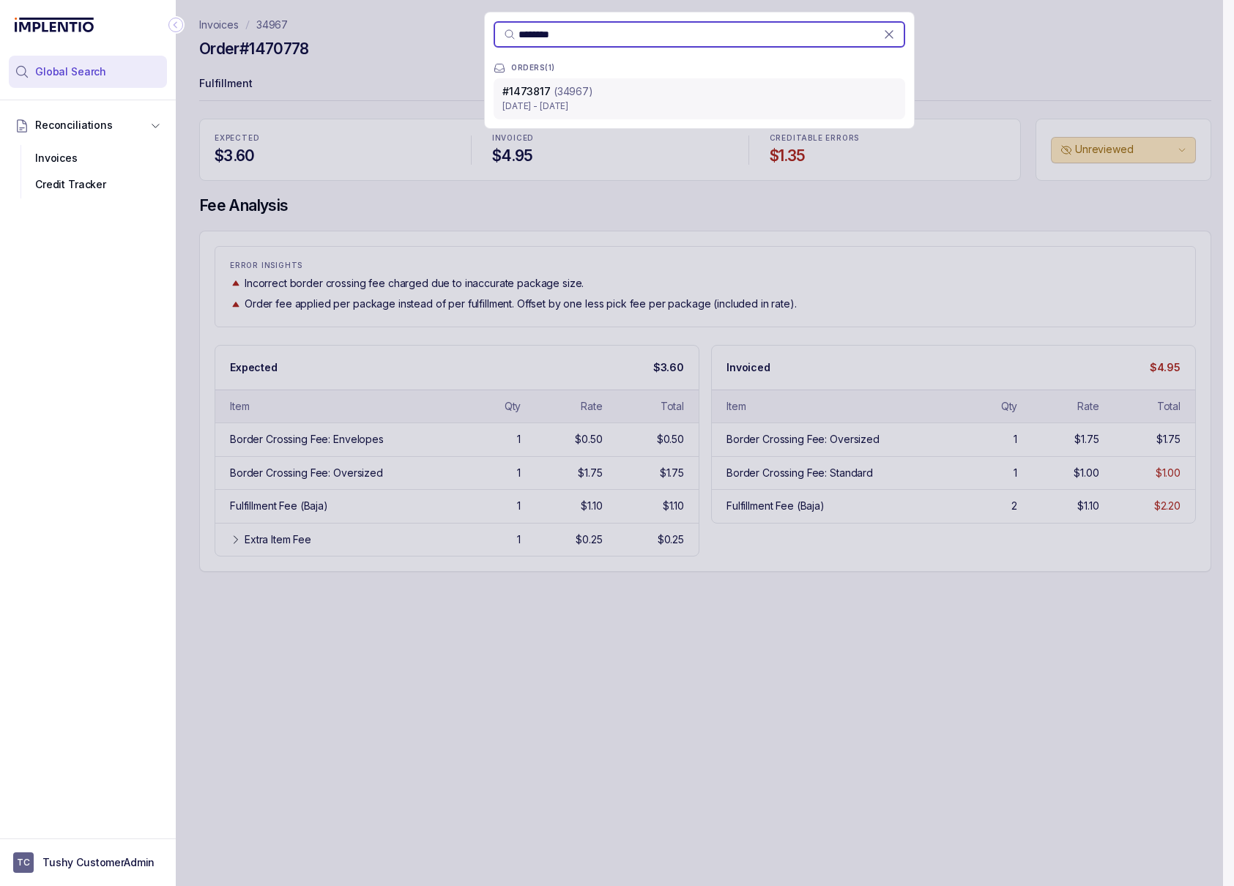
type input "********"
click at [583, 86] on p "(34967)" at bounding box center [574, 91] width 40 height 15
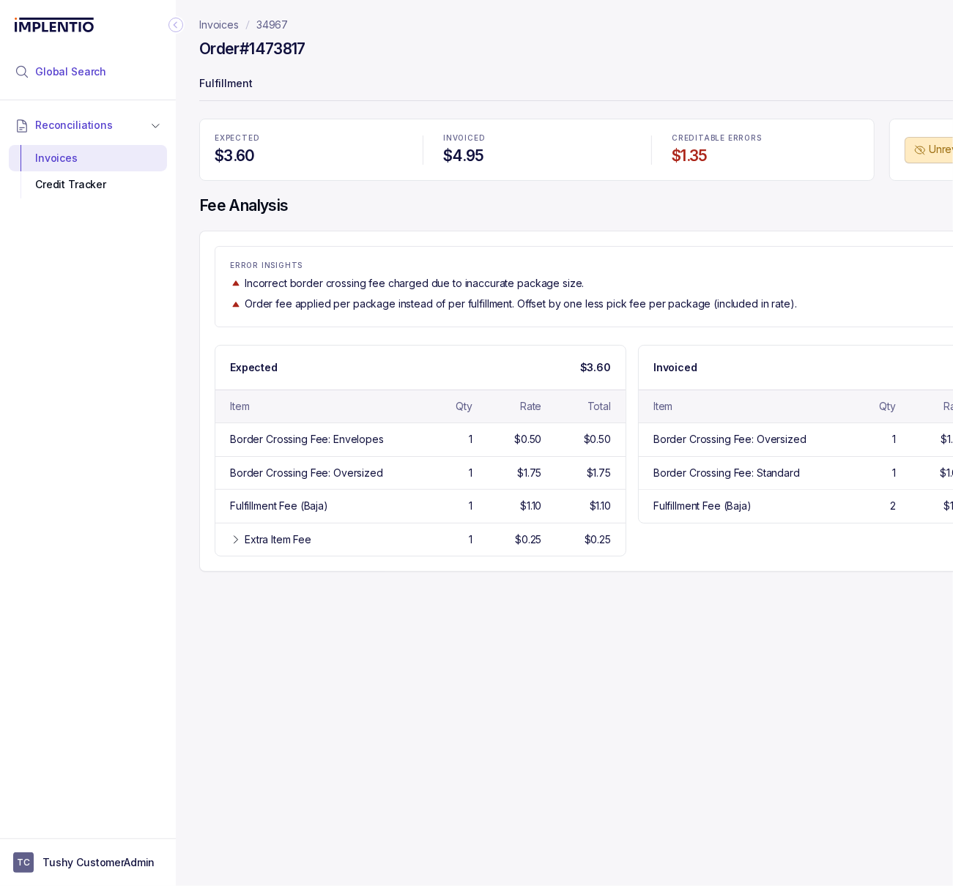
click at [107, 73] on li "Global Search" at bounding box center [88, 72] width 158 height 32
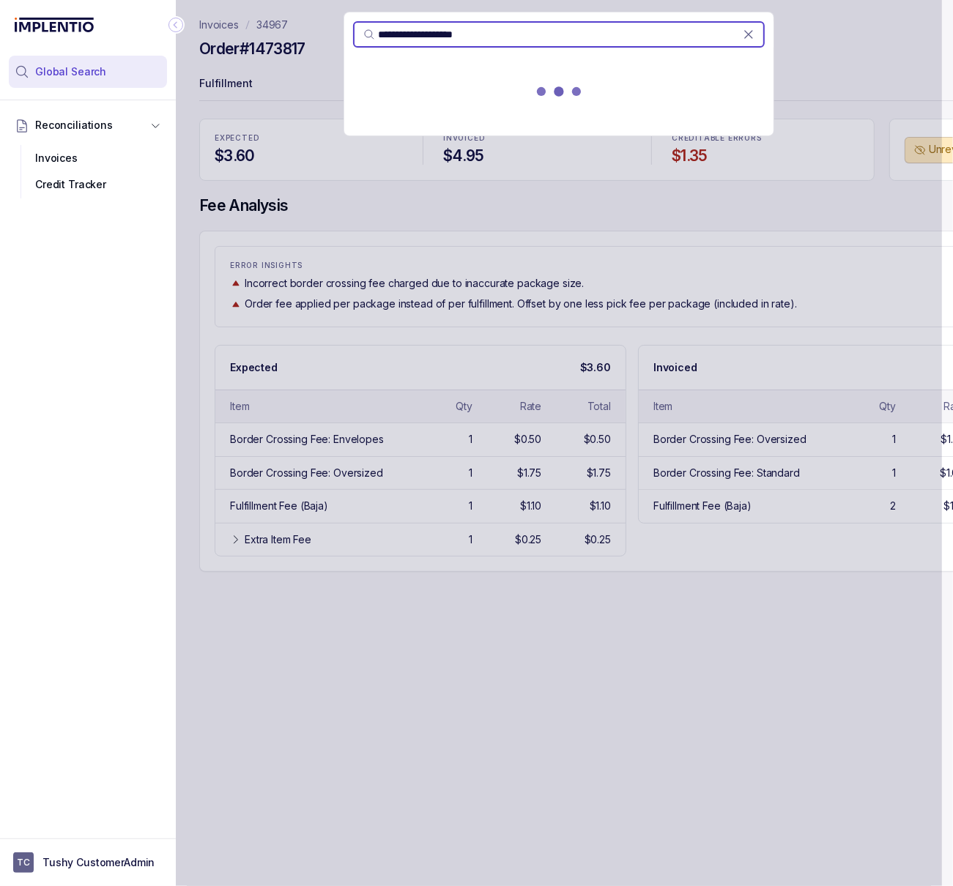
type input "**********"
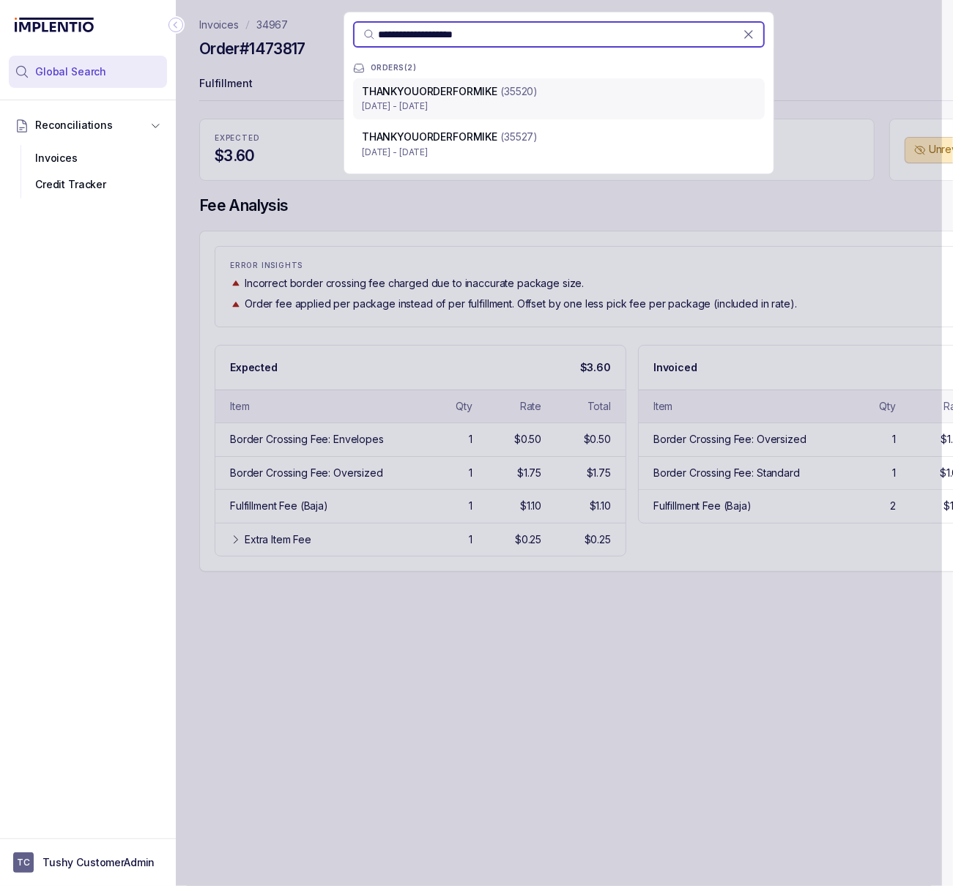
click at [540, 97] on div "THANKYOUORDERFORMIKE (35520)" at bounding box center [559, 91] width 394 height 15
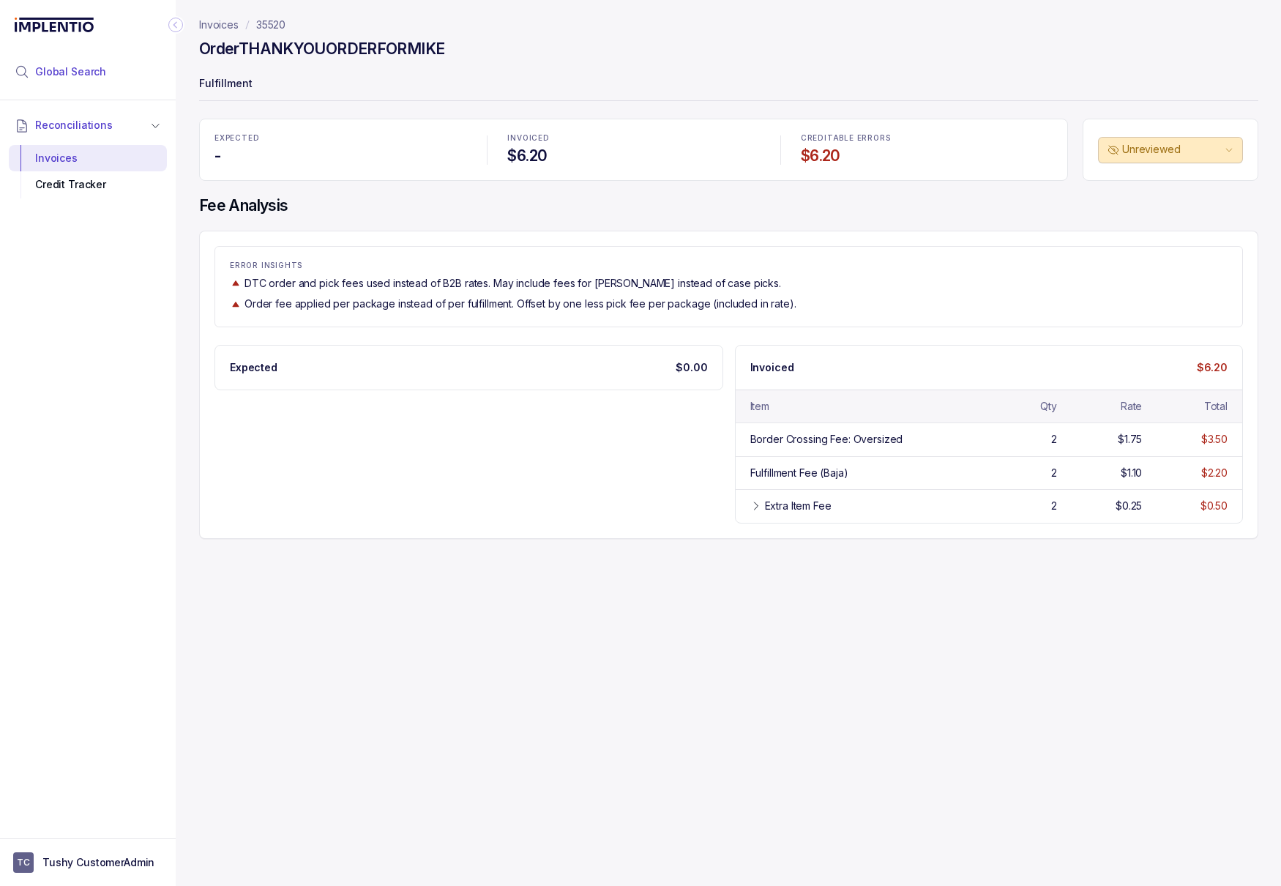
click at [71, 59] on li "Global Search" at bounding box center [88, 72] width 158 height 32
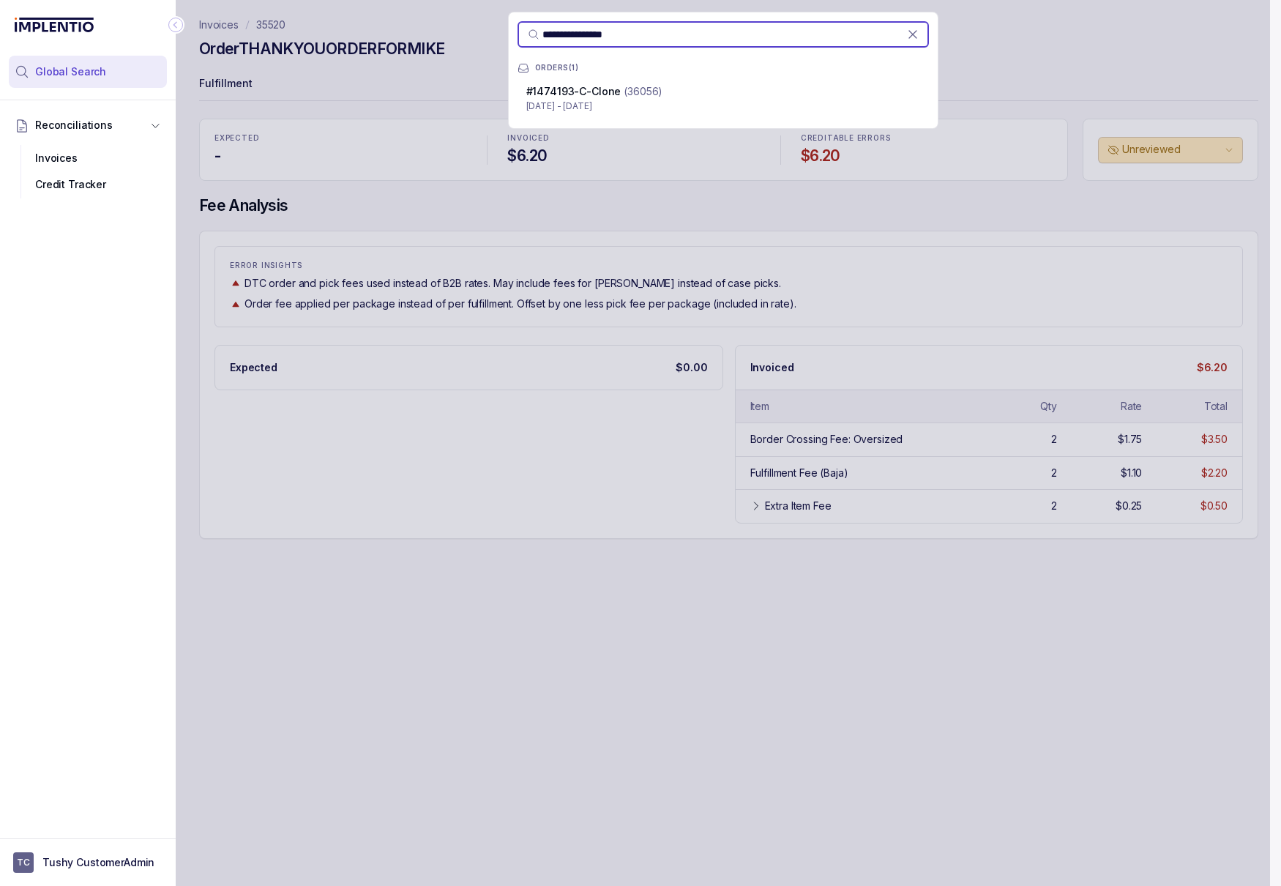
type input "**********"
click at [639, 114] on div "#1474193-C-Clone (36056) [DATE] - [DATE]" at bounding box center [723, 98] width 411 height 41
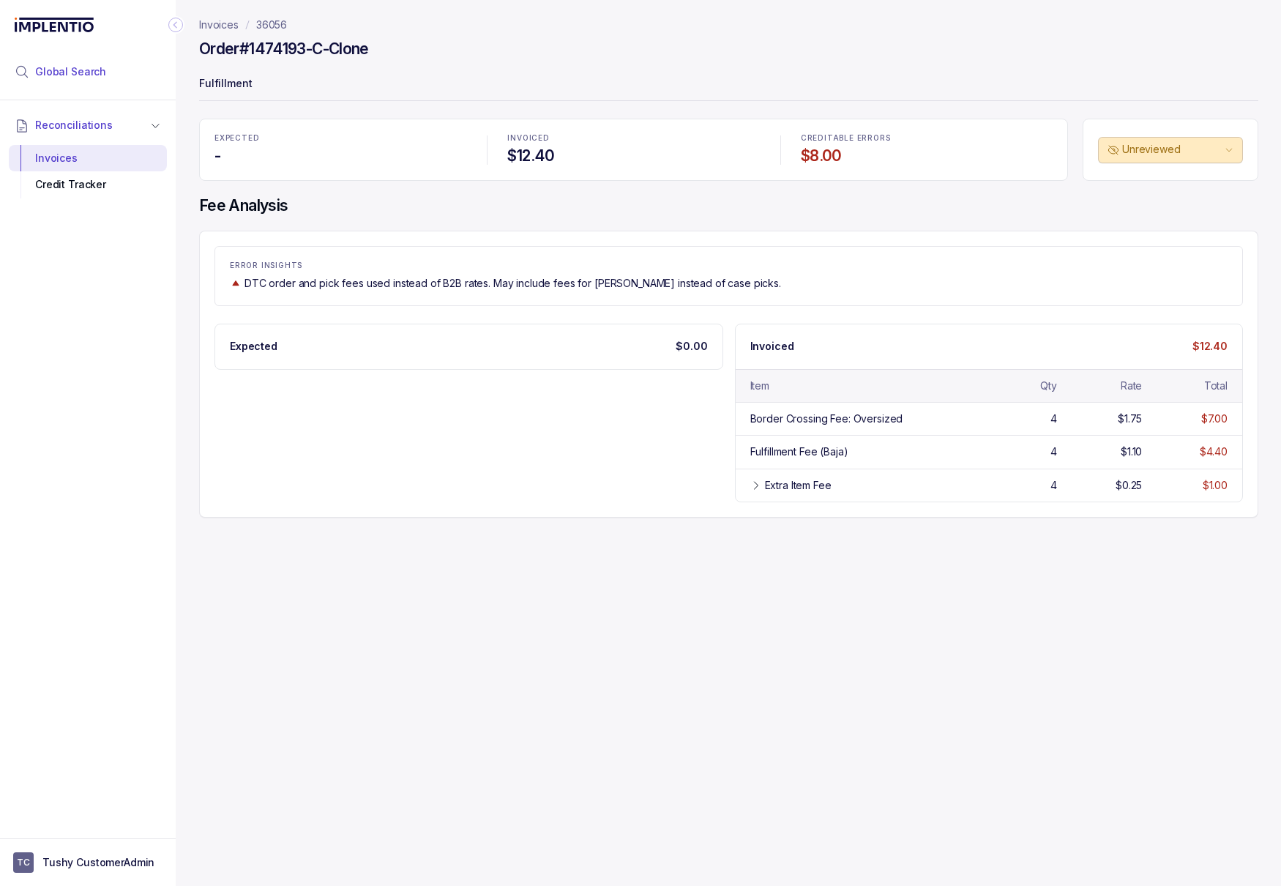
click at [62, 61] on li "Global Search" at bounding box center [88, 72] width 158 height 32
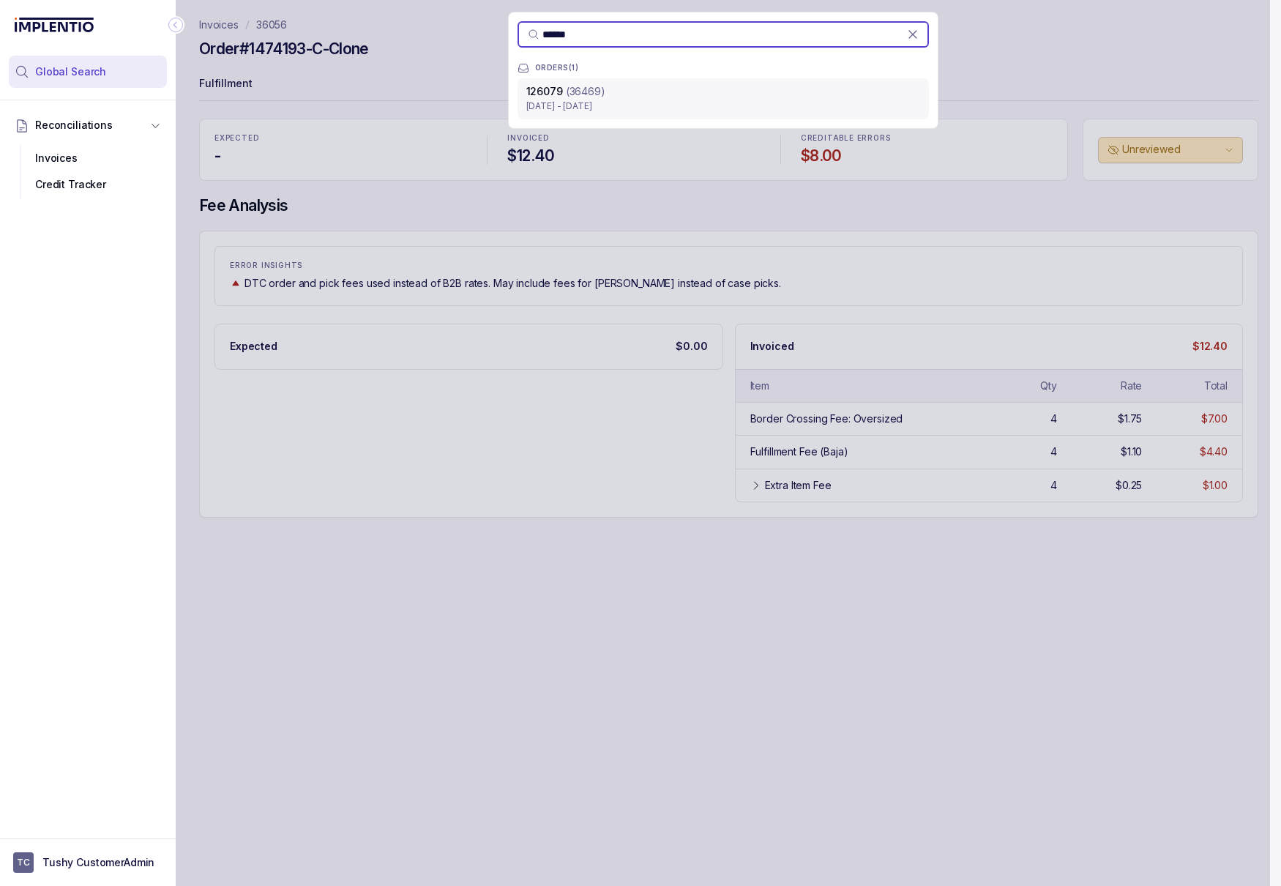
type input "******"
click at [651, 113] on p "[DATE] - [DATE]" at bounding box center [723, 106] width 394 height 15
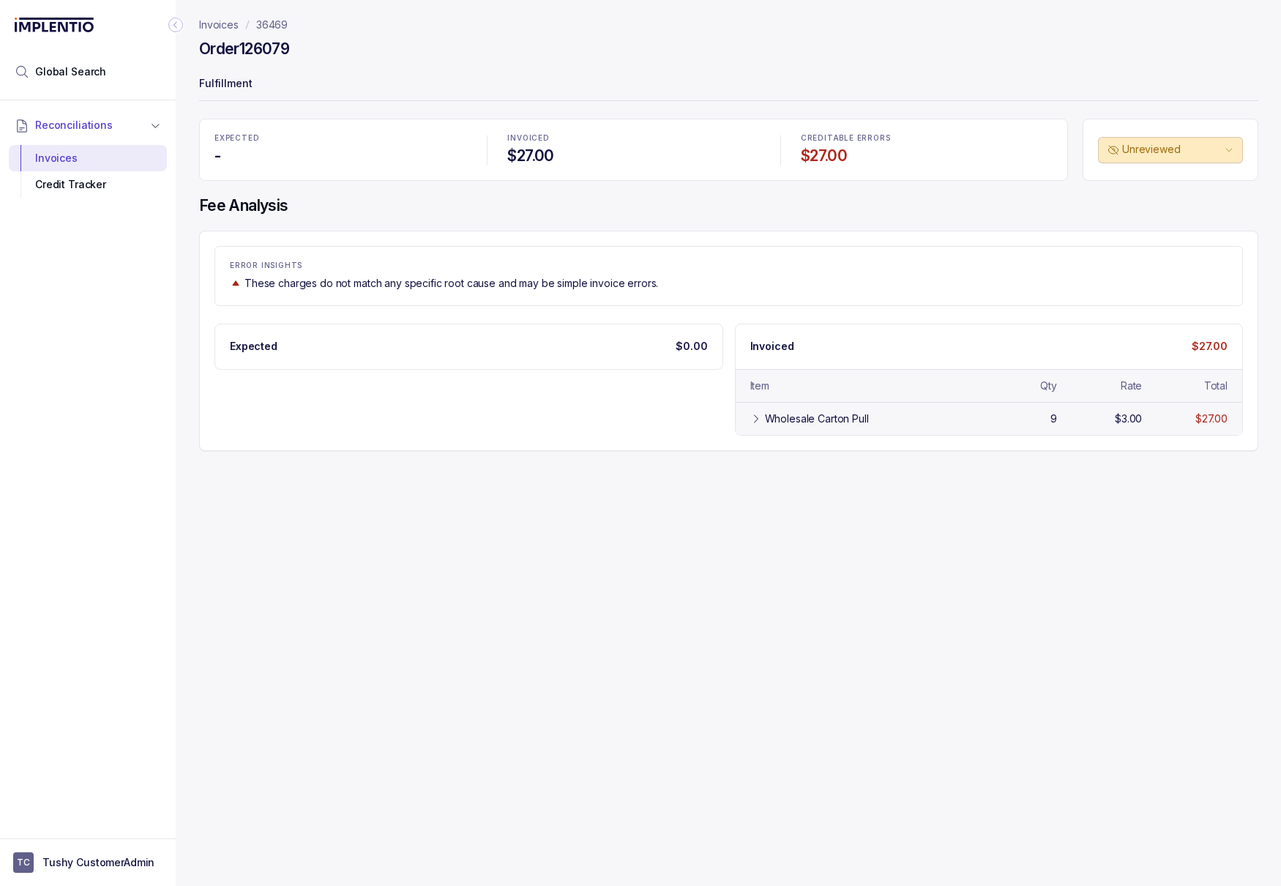
click at [755, 422] on icon at bounding box center [756, 418] width 4 height 7
click at [104, 72] on li "Global Search" at bounding box center [88, 72] width 158 height 32
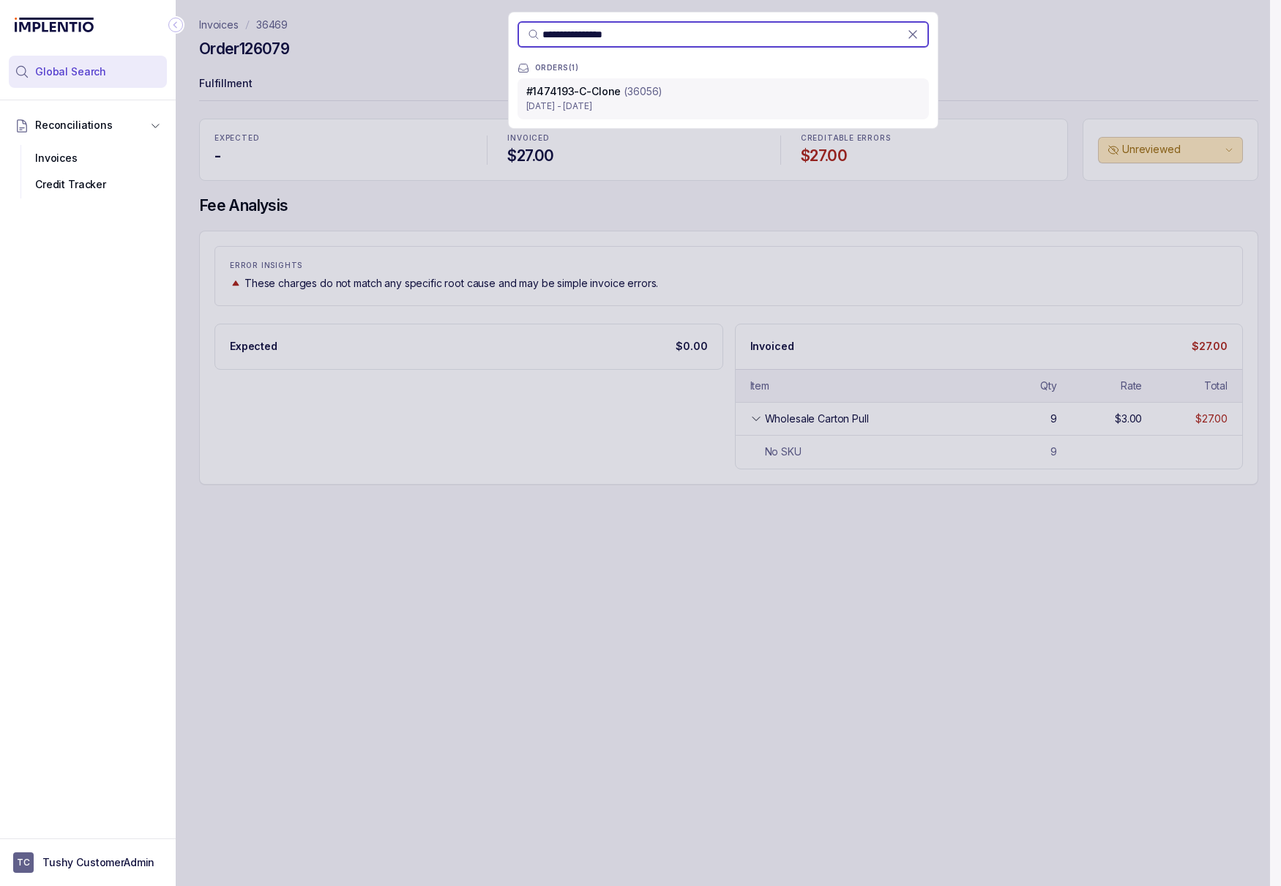
type input "**********"
click at [641, 104] on p "[DATE] - [DATE]" at bounding box center [723, 106] width 394 height 15
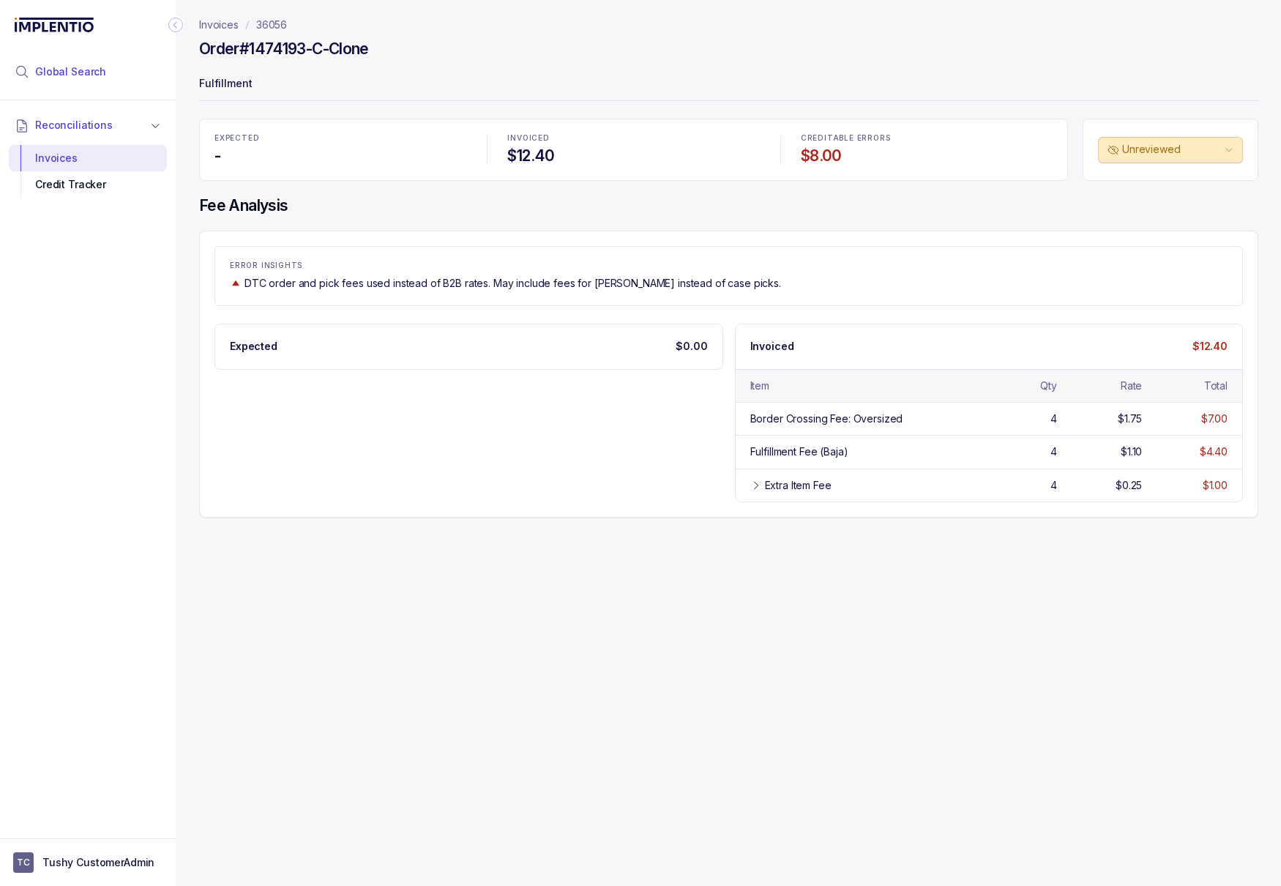
click at [84, 64] on span "Global Search" at bounding box center [70, 71] width 71 height 15
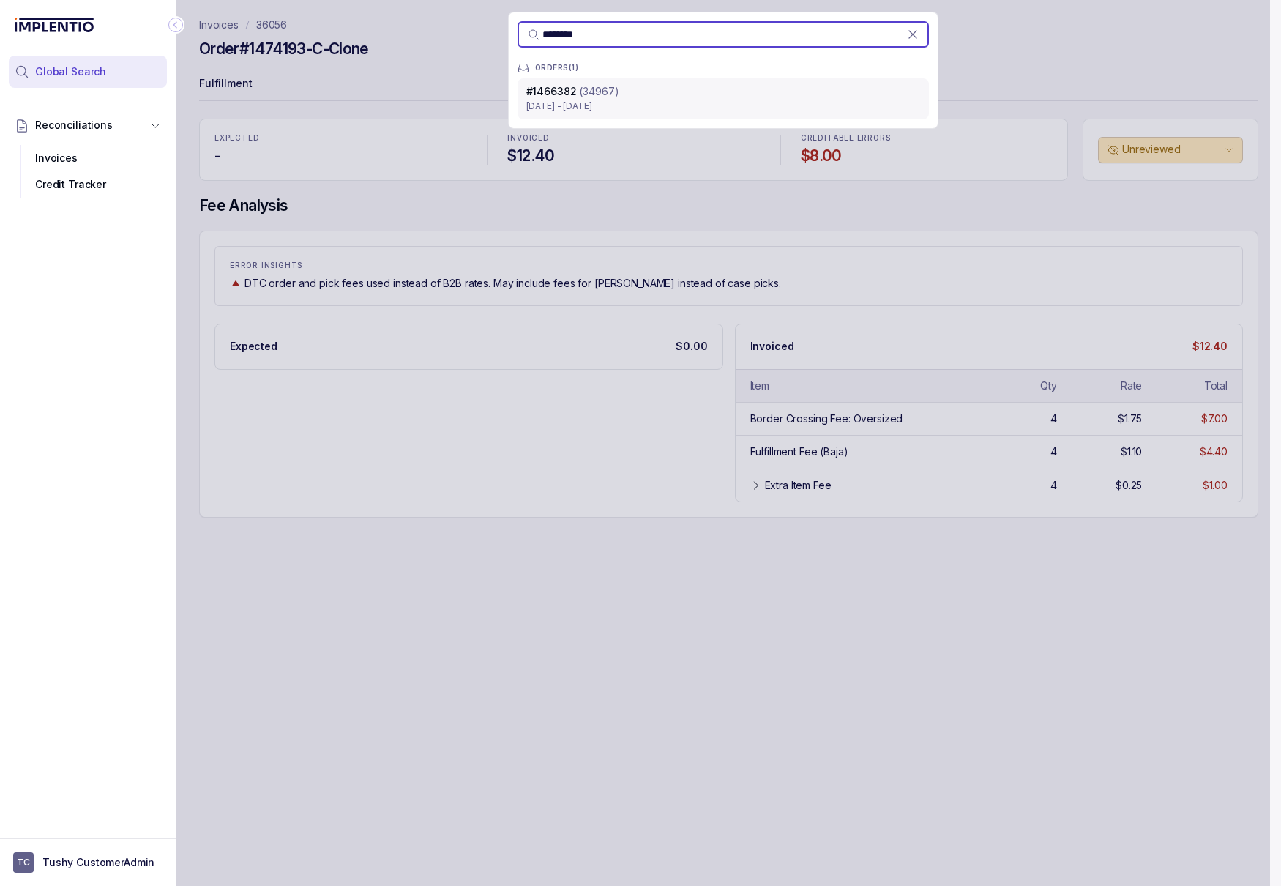
type input "********"
click at [623, 99] on p "[DATE] - [DATE]" at bounding box center [723, 106] width 394 height 15
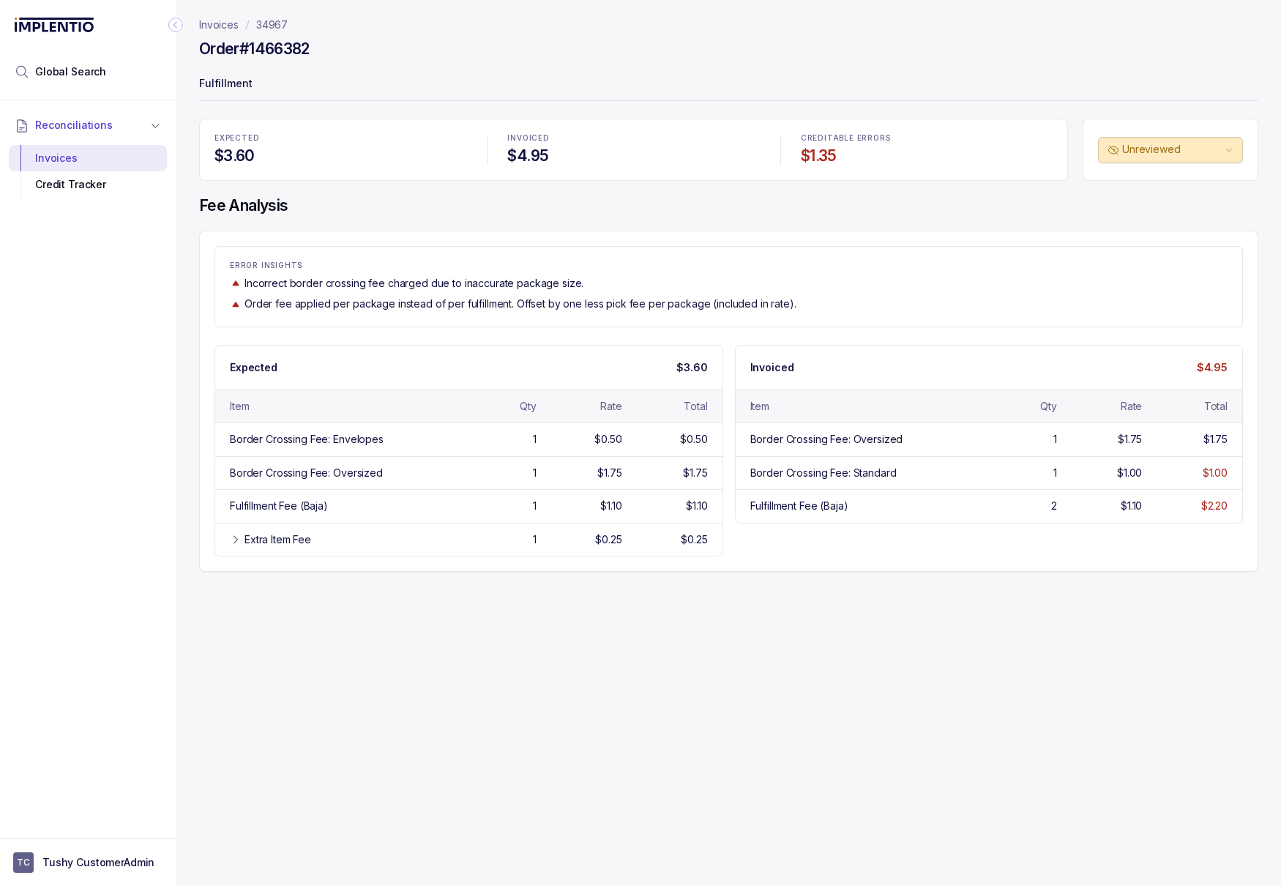
click at [284, 20] on p "34967" at bounding box center [271, 25] width 31 height 15
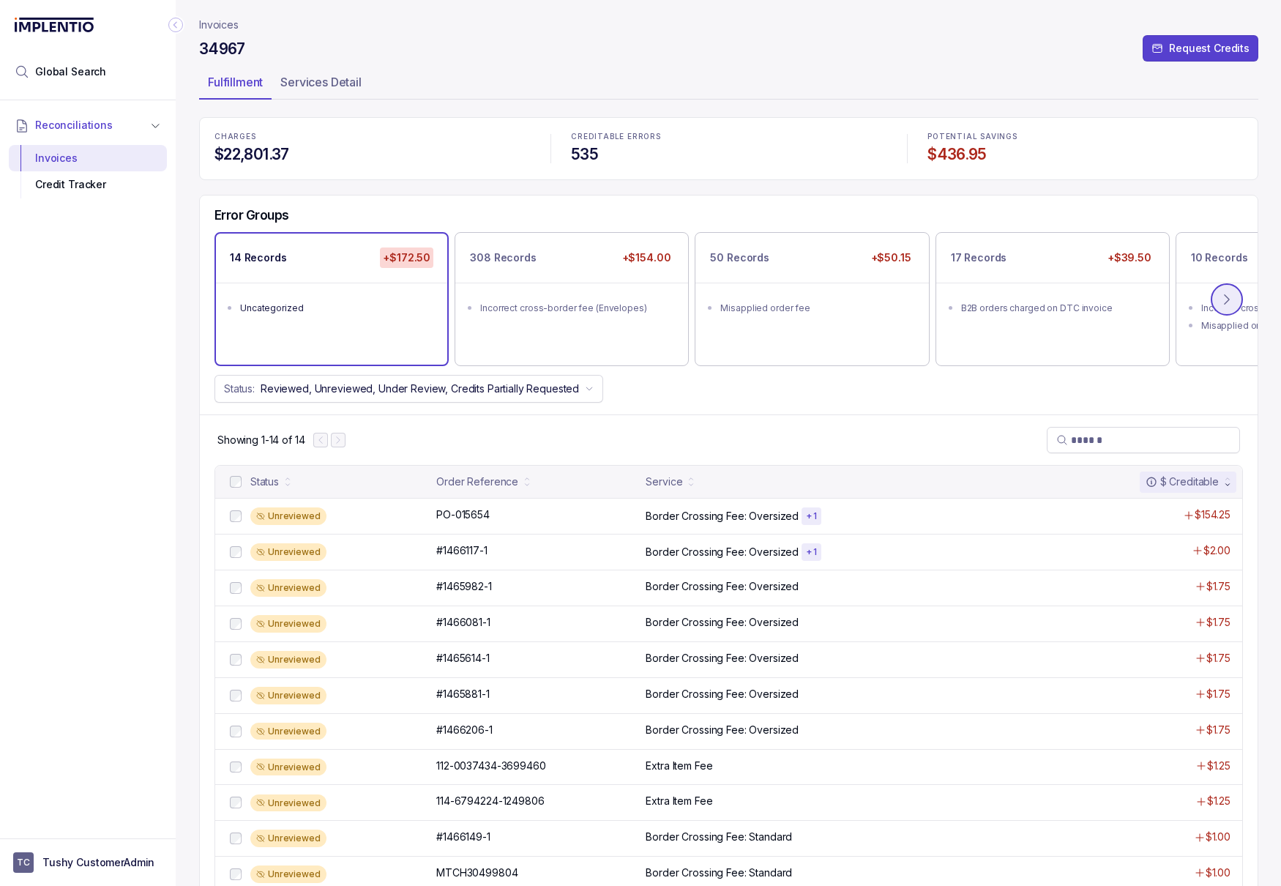
click at [1232, 310] on button at bounding box center [1227, 299] width 32 height 32
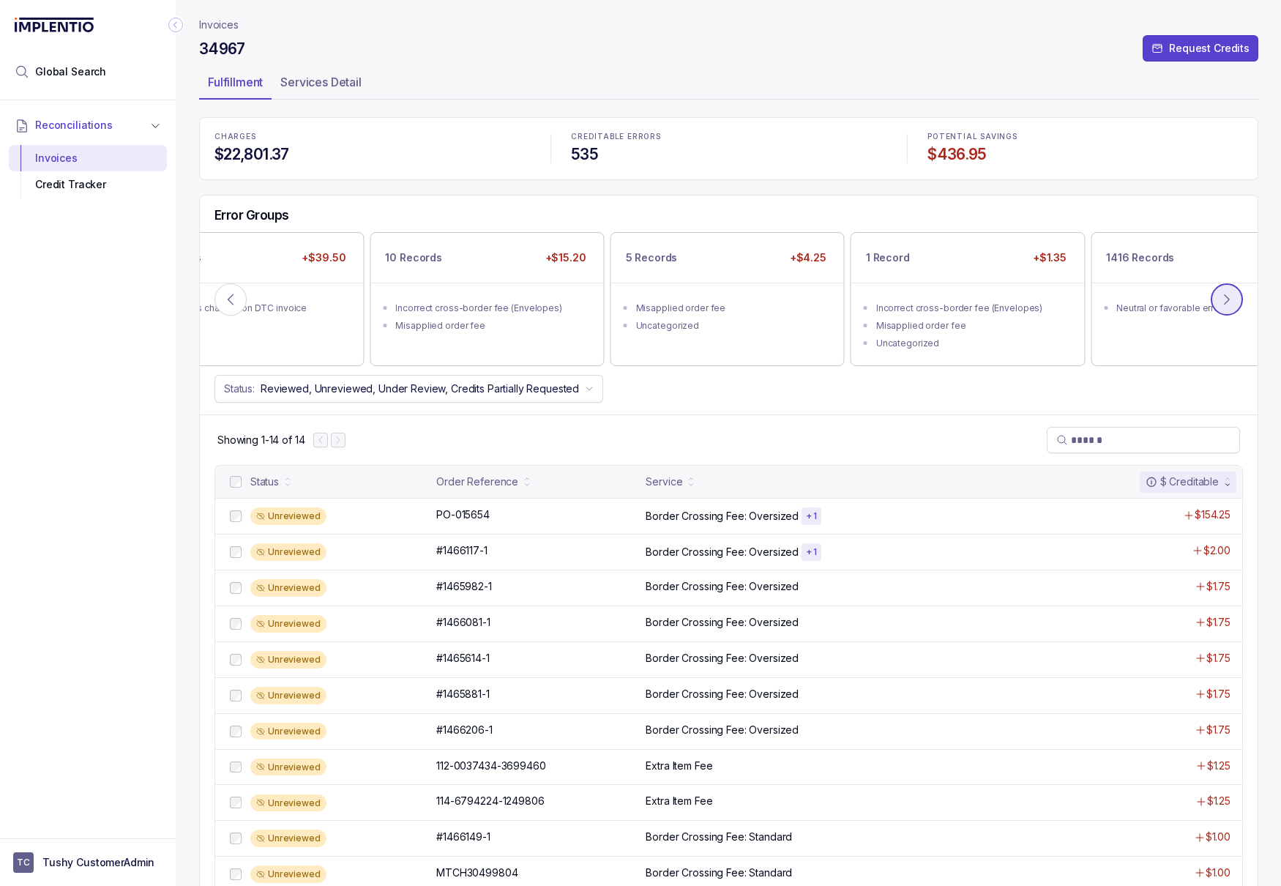
click at [1232, 306] on button at bounding box center [1227, 299] width 32 height 32
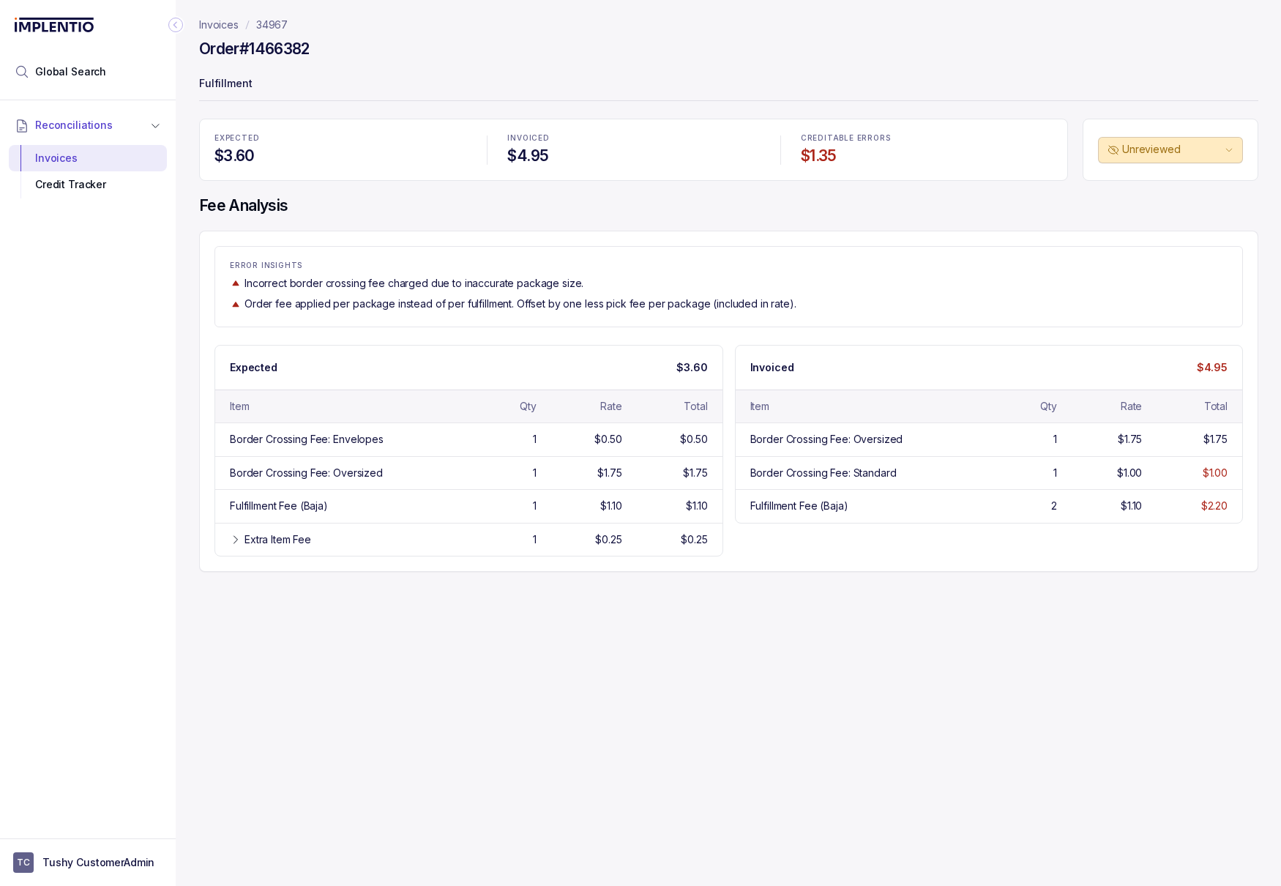
click at [280, 15] on header "Invoices 34967 Order #1466382 Fulfillment" at bounding box center [728, 59] width 1059 height 119
click at [281, 21] on p "34967" at bounding box center [271, 25] width 31 height 15
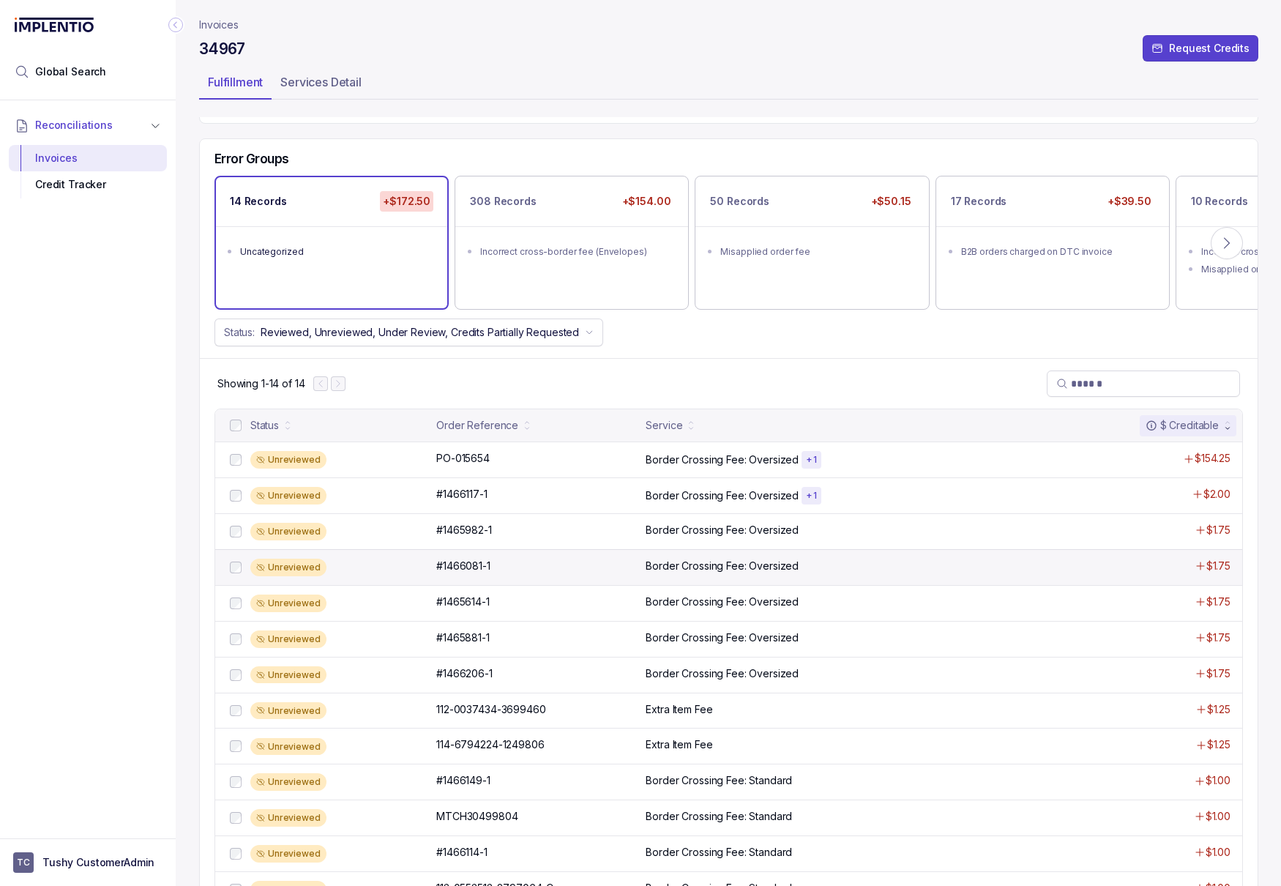
scroll to position [63, 0]
